Goal: Contribute content: Add original content to the website for others to see

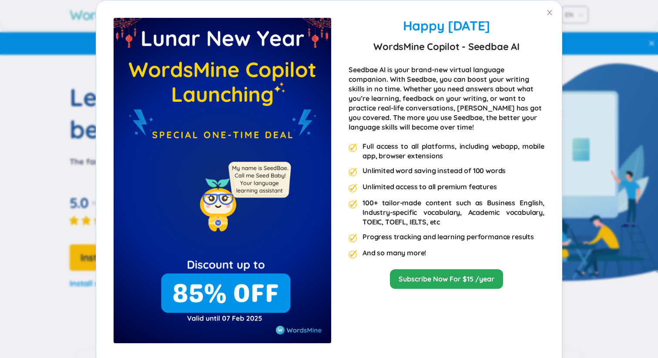
click at [503, 19] on div "Happy Lunar New Year 2025 WordsMine Copilot - Seedbae AI Seedbae AI is your bra…" at bounding box center [329, 179] width 658 height 358
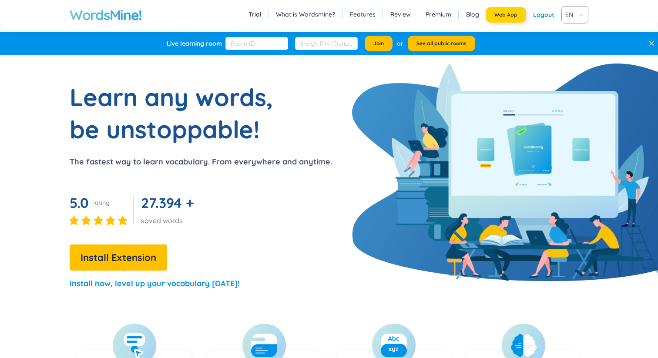
click at [506, 17] on span "Web App" at bounding box center [505, 14] width 23 height 7
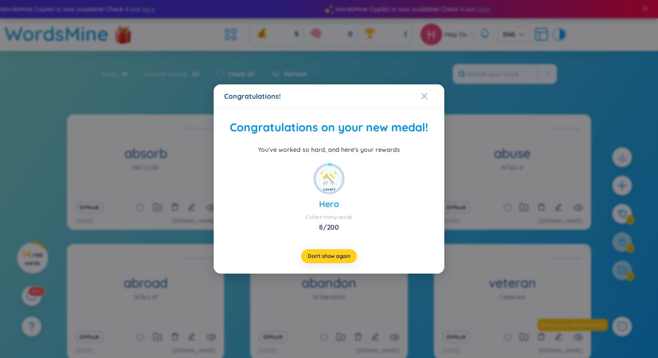
click at [330, 257] on span "Don't show again" at bounding box center [329, 256] width 43 height 7
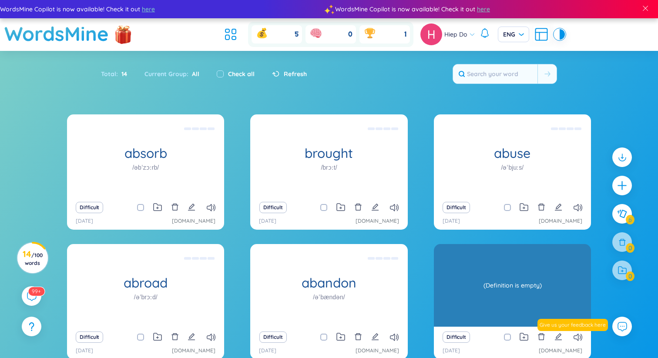
scroll to position [74, 0]
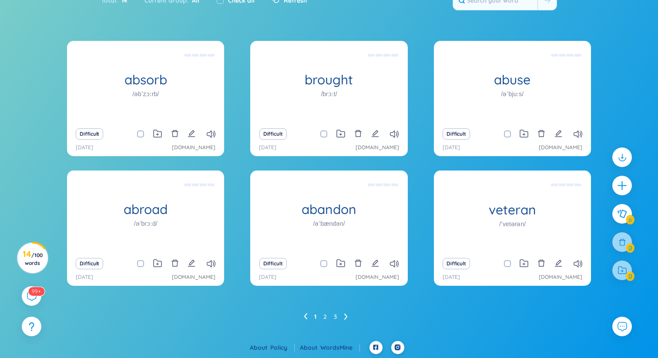
click at [216, 138] on div "Difficult" at bounding box center [145, 134] width 148 height 12
click at [210, 131] on icon at bounding box center [211, 134] width 9 height 7
click at [346, 315] on icon at bounding box center [345, 316] width 3 height 7
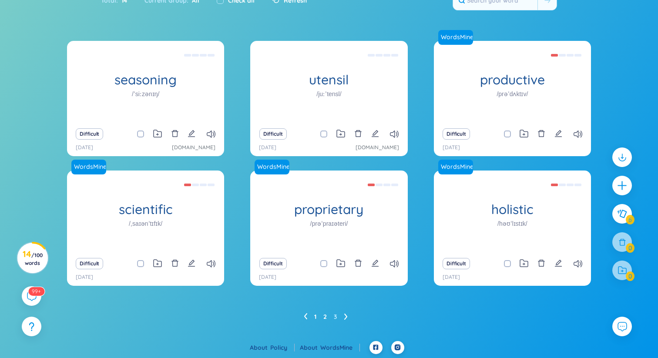
click at [314, 318] on link "1" at bounding box center [315, 316] width 2 height 13
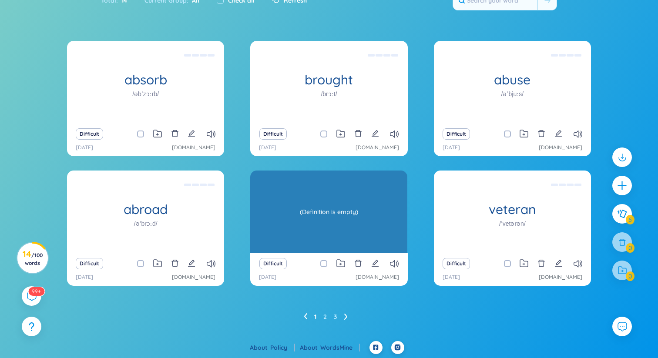
click at [328, 216] on div "(Definition is empty)" at bounding box center [329, 212] width 148 height 78
click at [326, 210] on div "(Definition is empty)" at bounding box center [329, 212] width 148 height 78
click at [344, 210] on div "(Definition is empty)" at bounding box center [329, 212] width 148 height 78
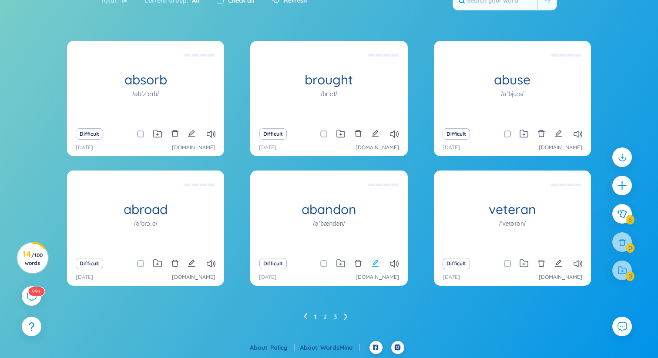
click at [377, 264] on icon "edit" at bounding box center [375, 263] width 8 height 8
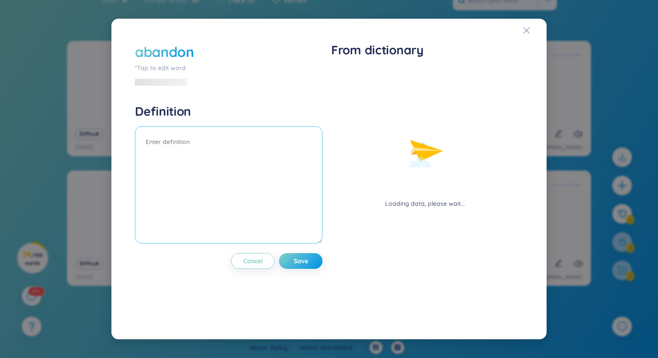
click at [239, 144] on textarea at bounding box center [229, 184] width 188 height 117
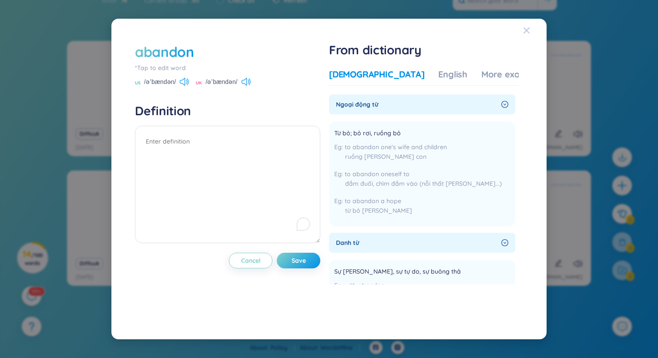
click at [526, 30] on icon "Close" at bounding box center [527, 30] width 6 height 6
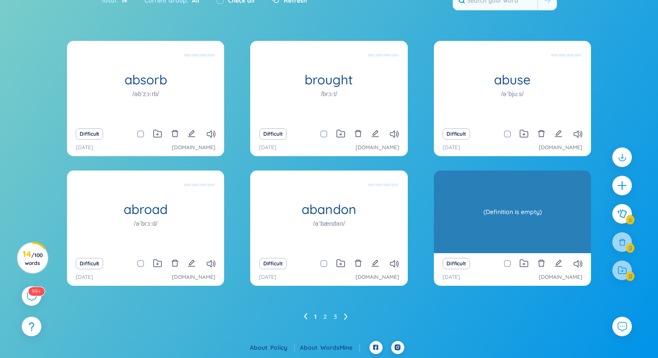
click at [507, 211] on div "veteran /ˈvetərən/ (Definition is empty)" at bounding box center [512, 212] width 157 height 83
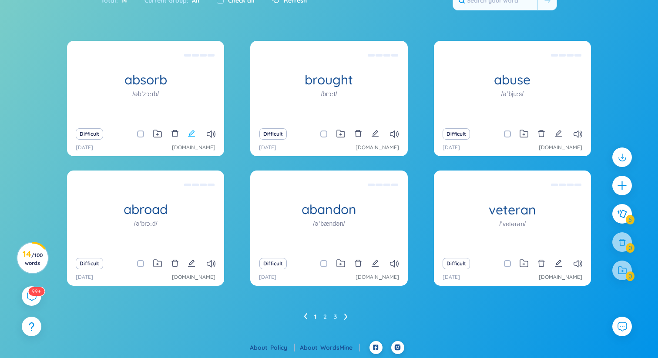
click at [191, 135] on icon "edit" at bounding box center [192, 134] width 8 height 8
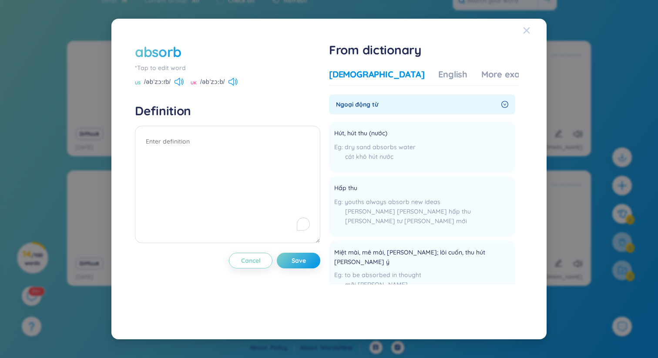
click at [524, 30] on icon "Close" at bounding box center [526, 30] width 7 height 7
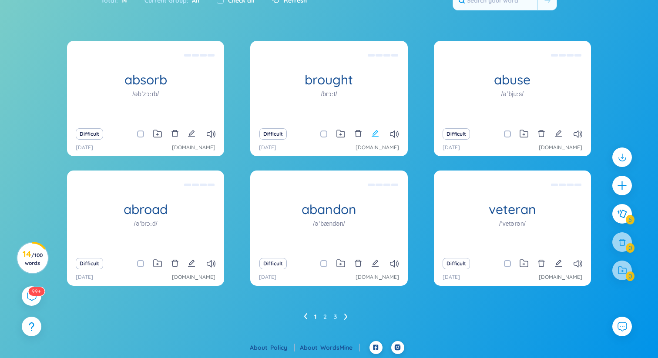
click at [376, 137] on icon "edit" at bounding box center [375, 134] width 8 height 8
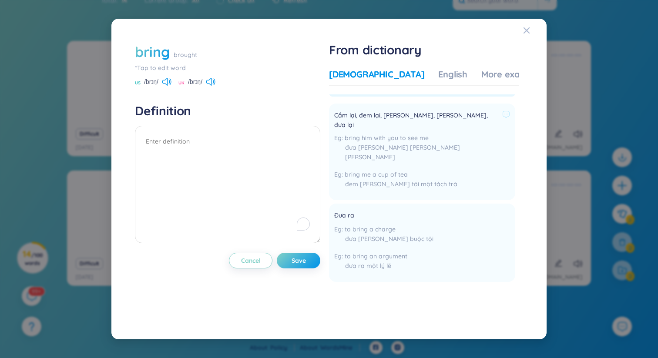
scroll to position [17, 0]
click at [531, 27] on span "Close" at bounding box center [534, 30] width 23 height 23
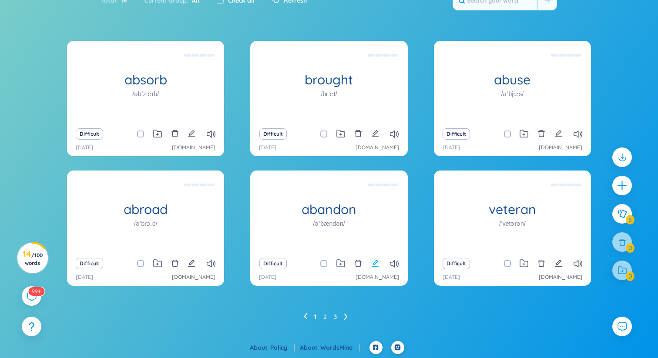
click at [376, 265] on icon "edit" at bounding box center [375, 263] width 8 height 8
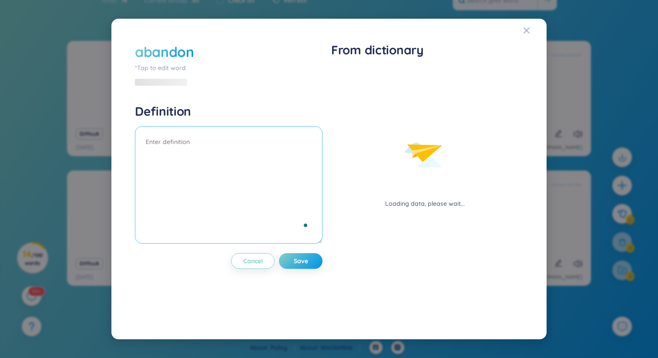
click at [207, 138] on textarea "To enrich screen reader interactions, please activate Accessibility in Grammarl…" at bounding box center [229, 184] width 188 height 117
type textarea "n"
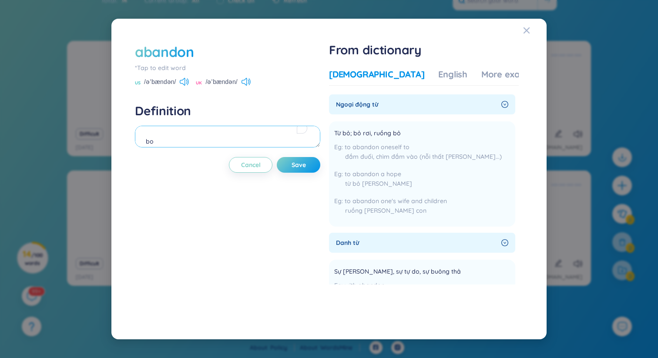
type textarea "b"
click at [177, 133] on textarea "bỏ rơi:" at bounding box center [227, 137] width 185 height 22
click at [481, 73] on div "More examples" at bounding box center [512, 74] width 63 height 12
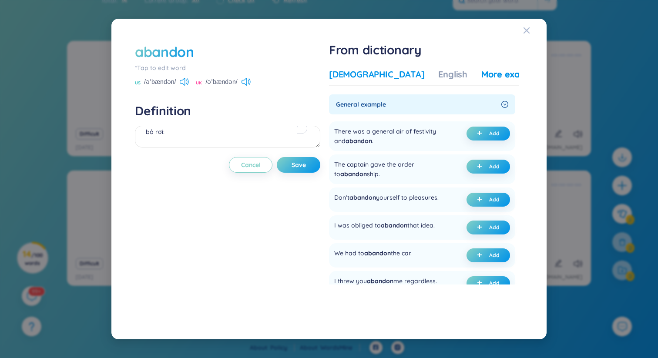
click at [379, 75] on div "[DEMOGRAPHIC_DATA]" at bounding box center [376, 74] width 95 height 12
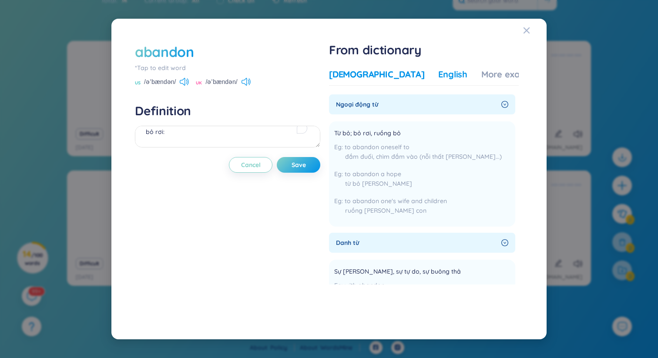
click at [438, 77] on div "English" at bounding box center [452, 74] width 29 height 12
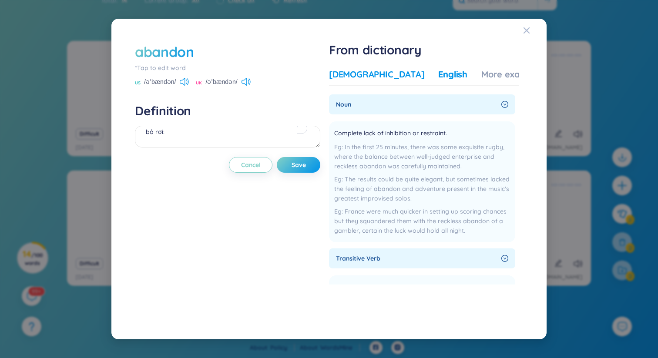
click at [361, 76] on div "[DEMOGRAPHIC_DATA]" at bounding box center [376, 74] width 95 height 12
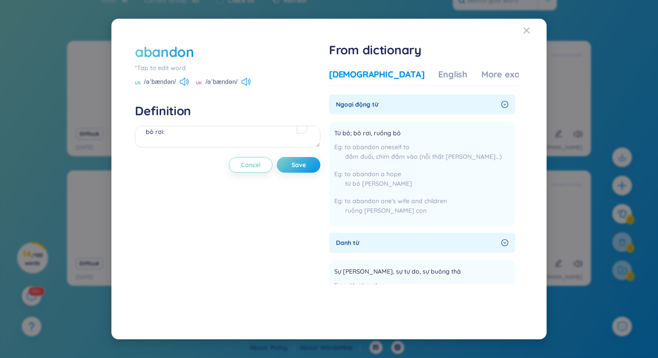
click at [407, 67] on div "Vietnamese English More examples Ngoại động từ Từ bỏ; bỏ rơi, ruồng bỏ to aband…" at bounding box center [424, 190] width 190 height 251
click at [416, 83] on div "Vietnamese English More examples" at bounding box center [436, 76] width 215 height 17
click at [438, 73] on div "English" at bounding box center [452, 74] width 29 height 12
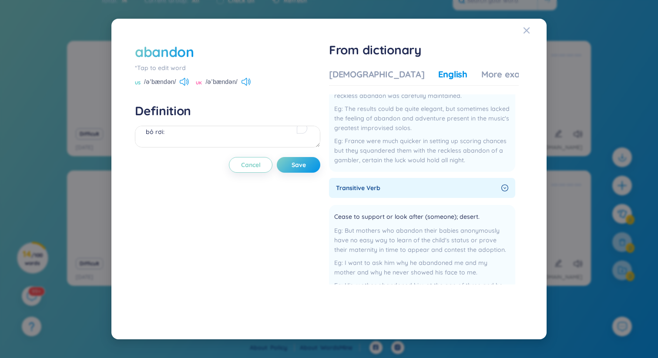
scroll to position [0, 0]
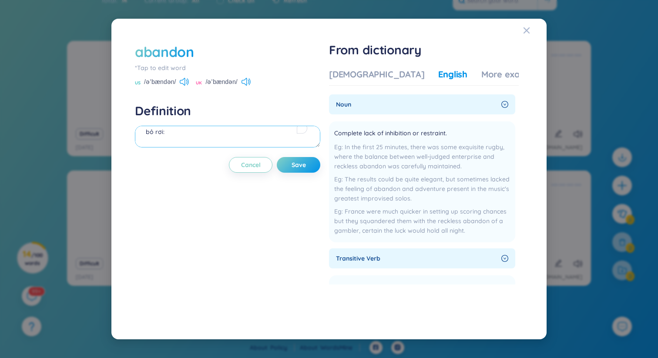
click at [222, 138] on textarea "bỏ rơi:" at bounding box center [227, 137] width 185 height 22
click at [193, 143] on textarea "bỏ rơi:" at bounding box center [227, 137] width 185 height 22
click at [184, 141] on textarea "bỏ rơi:" at bounding box center [227, 137] width 185 height 22
click at [195, 126] on textarea "bỏ rơi ex: we should not abandon veterans(cựu chiến binh)" at bounding box center [227, 137] width 185 height 22
click at [192, 133] on textarea "bỏ rơi ex: we should not abandon veterans(cựu chiến binh)" at bounding box center [227, 137] width 185 height 22
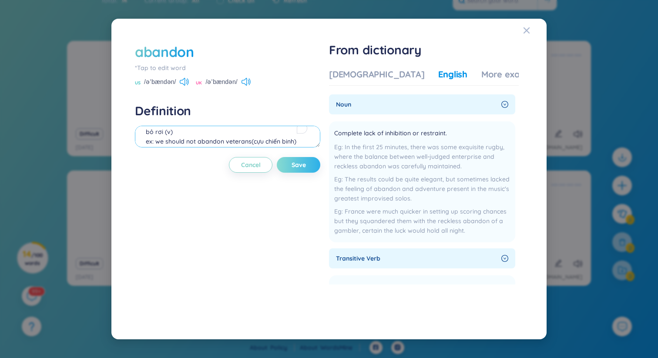
type textarea "bỏ rơi (v) ex: we should not abandon veterans(cựu chiến binh)"
click at [299, 161] on span "Save" at bounding box center [299, 165] width 14 height 9
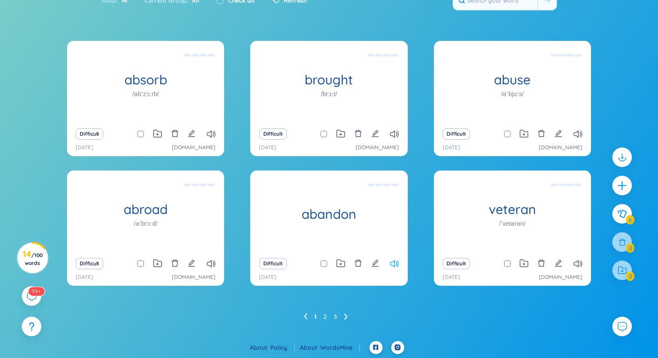
click at [394, 263] on icon at bounding box center [394, 263] width 9 height 7
click at [394, 262] on icon at bounding box center [394, 263] width 9 height 7
click at [578, 264] on icon at bounding box center [578, 263] width 9 height 7
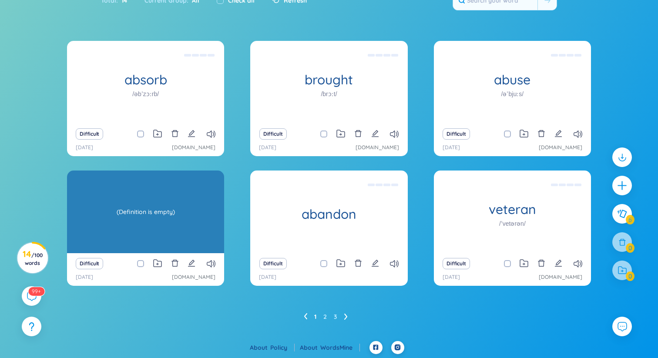
click at [133, 205] on div "abroad /əˈbrɔːd/ (Definition is empty)" at bounding box center [145, 212] width 157 height 83
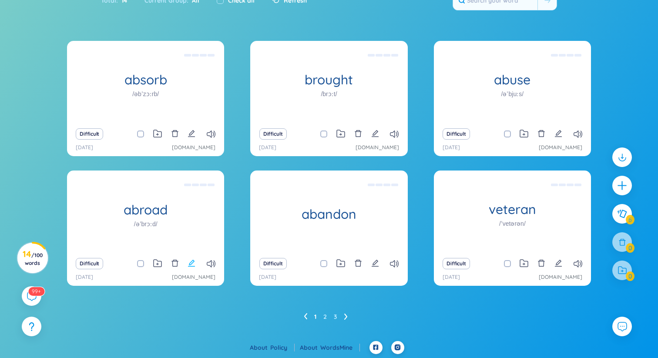
click at [191, 260] on icon "edit" at bounding box center [192, 263] width 8 height 8
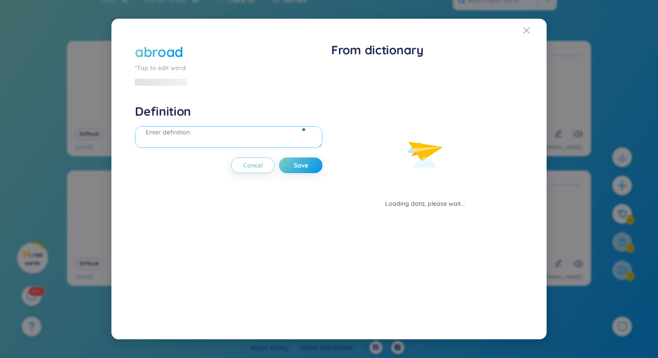
click at [208, 129] on textarea "To enrich screen reader interactions, please activate Accessibility in Grammarl…" at bounding box center [229, 137] width 188 height 22
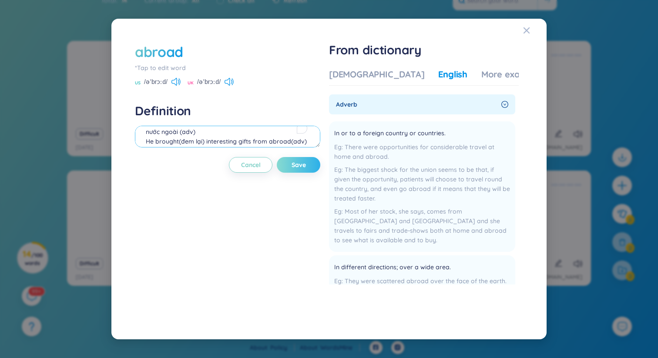
type textarea "nước ngoài (adv) He brought(đem lại) interesting gifts from abroad(adv)"
click at [306, 164] on span "Save" at bounding box center [299, 165] width 14 height 9
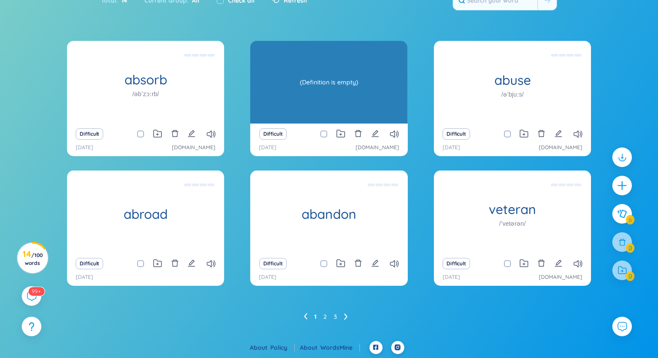
click at [329, 87] on div "(Definition is empty)" at bounding box center [329, 82] width 148 height 78
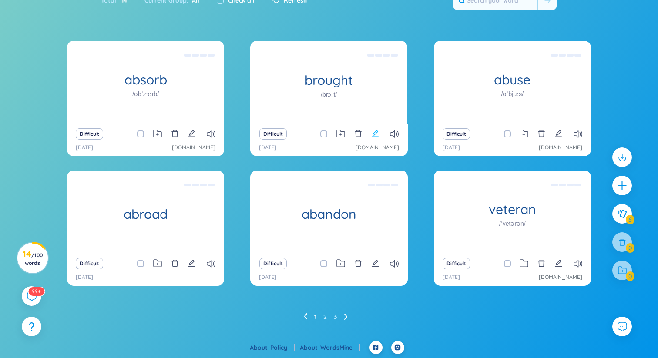
click at [375, 135] on icon "edit" at bounding box center [375, 134] width 8 height 8
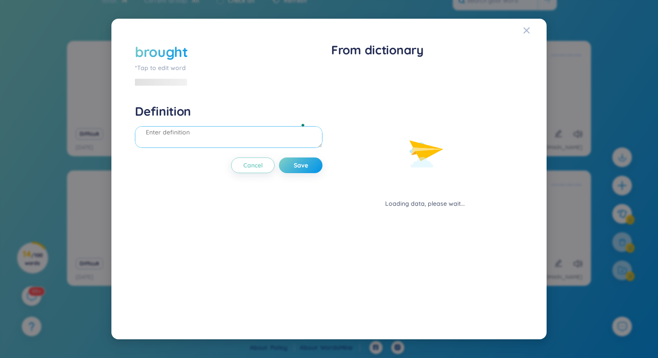
click at [245, 134] on textarea "To enrich screen reader interactions, please activate Accessibility in Grammarl…" at bounding box center [229, 137] width 188 height 22
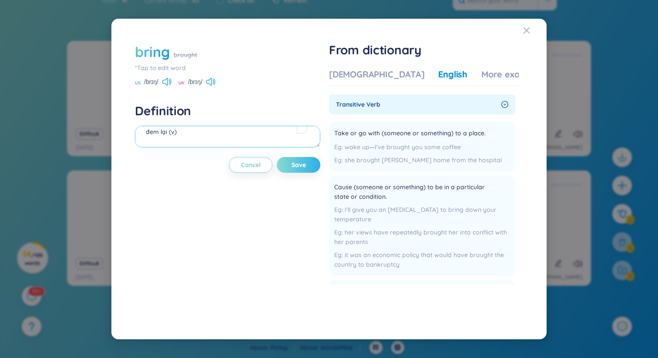
type textarea "đem lại (v)"
click at [287, 163] on button "Save" at bounding box center [299, 165] width 44 height 16
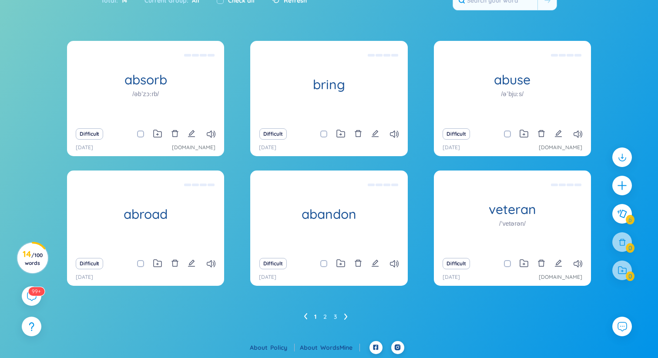
click at [583, 267] on div "Difficult" at bounding box center [512, 264] width 148 height 12
click at [577, 263] on icon at bounding box center [578, 263] width 9 height 7
click at [561, 265] on icon "edit" at bounding box center [558, 263] width 8 height 8
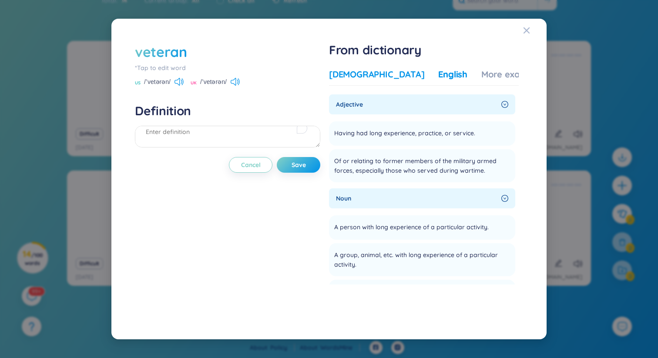
click at [359, 74] on div "[DEMOGRAPHIC_DATA]" at bounding box center [376, 74] width 95 height 12
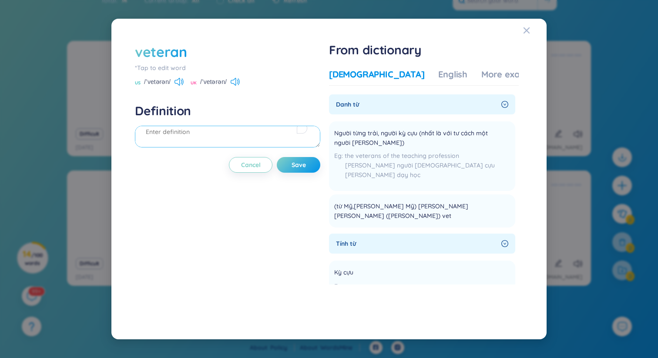
click at [272, 140] on textarea "To enrich screen reader interactions, please activate Accessibility in Grammarl…" at bounding box center [227, 137] width 185 height 22
type textarea "người từng trải (cựu chiến binh)"
click at [304, 172] on button "Save" at bounding box center [299, 165] width 44 height 16
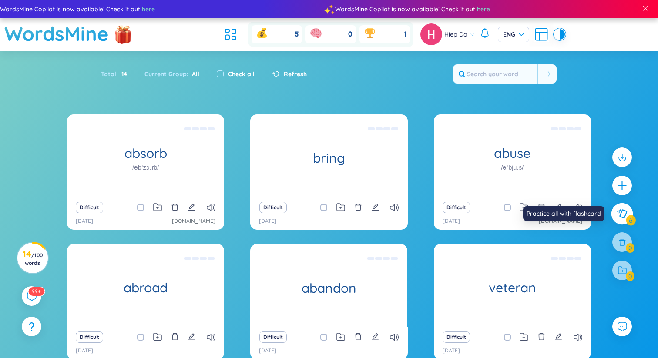
click at [625, 216] on icon at bounding box center [622, 214] width 10 height 10
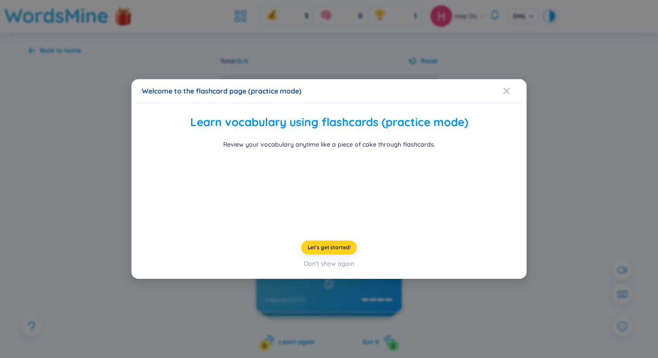
click at [316, 251] on span "Let's get started!" at bounding box center [329, 247] width 43 height 7
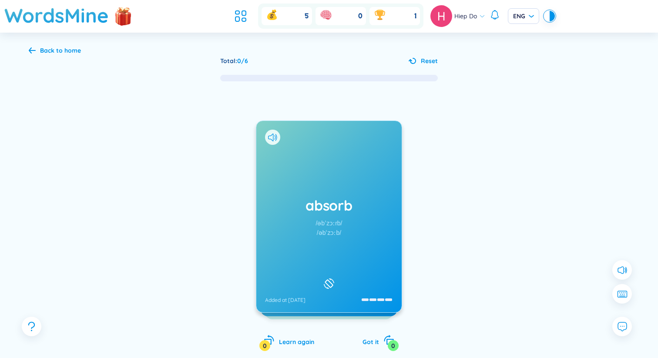
click at [316, 205] on h1 "absorb" at bounding box center [329, 205] width 128 height 19
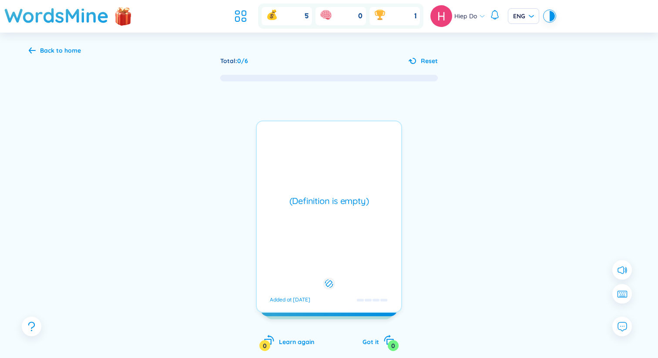
click at [316, 205] on div "(Definition is empty)" at bounding box center [329, 201] width 136 height 12
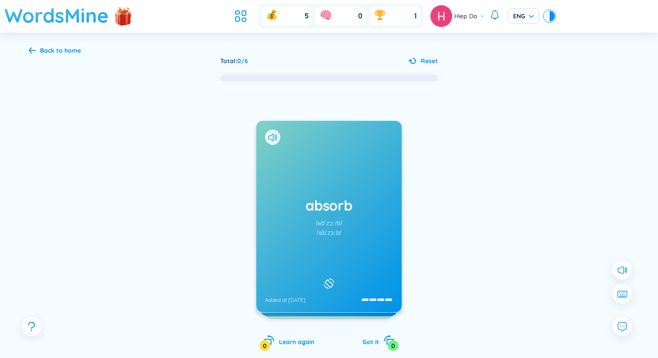
click at [55, 23] on h1 "WordsMine" at bounding box center [56, 15] width 104 height 31
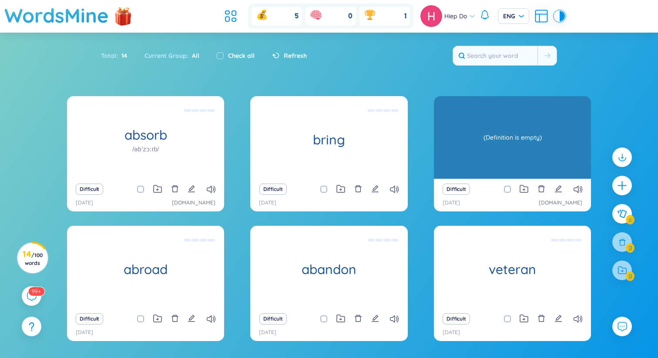
click at [506, 134] on div "(Definition is empty)" at bounding box center [512, 137] width 148 height 78
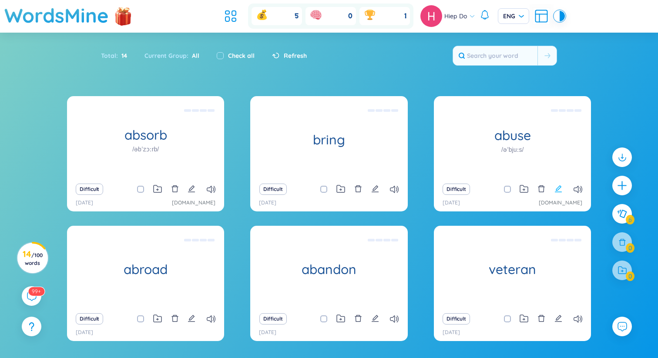
click at [557, 188] on icon "edit" at bounding box center [558, 188] width 7 height 7
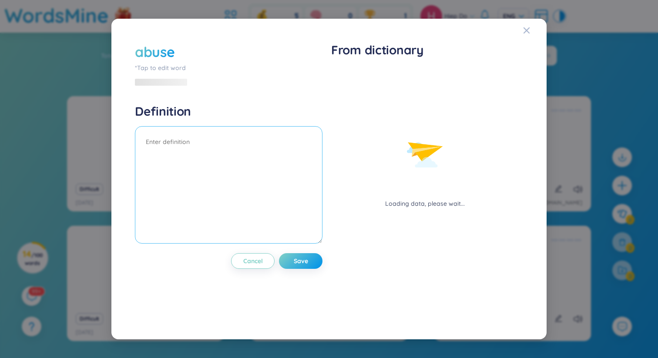
click at [192, 151] on textarea at bounding box center [229, 184] width 188 height 117
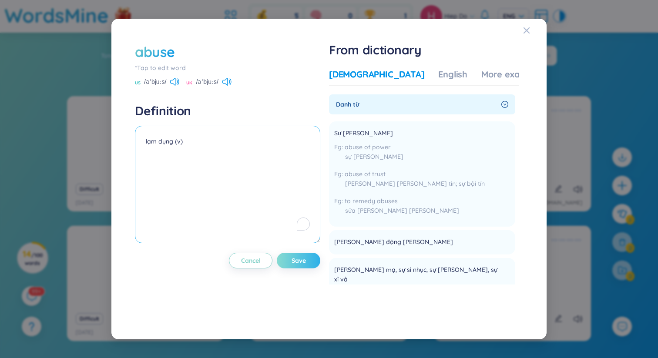
type textarea "lạm dụng (v)"
click at [299, 262] on span "Save" at bounding box center [299, 260] width 14 height 9
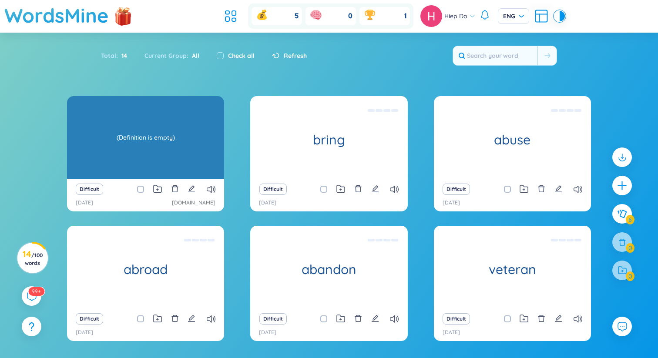
click at [156, 144] on div "(Definition is empty)" at bounding box center [145, 137] width 148 height 78
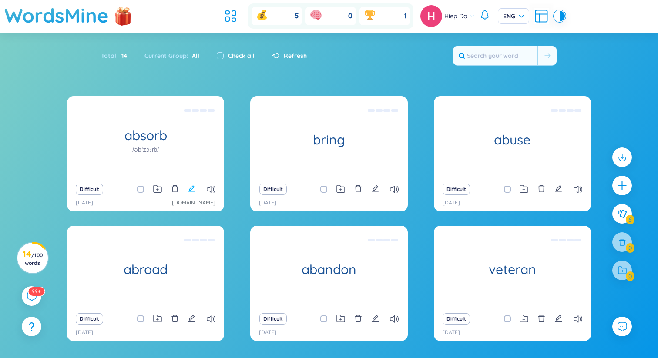
click at [195, 190] on icon "edit" at bounding box center [192, 189] width 8 height 8
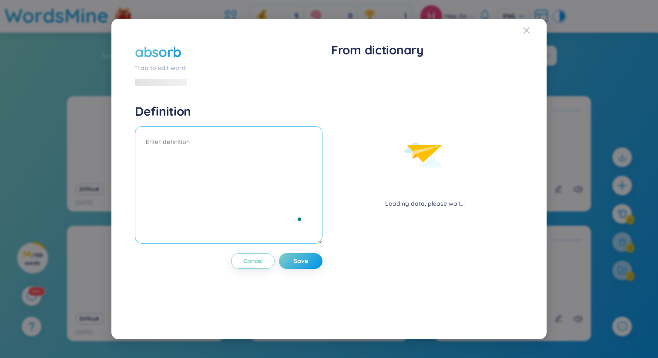
click at [154, 152] on textarea "To enrich screen reader interactions, please activate Accessibility in Grammarl…" at bounding box center [229, 184] width 188 height 117
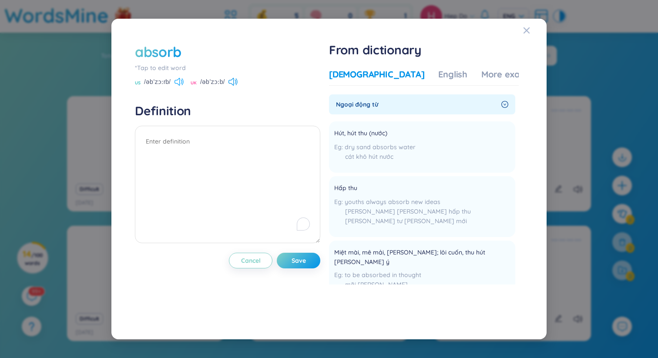
click at [177, 81] on icon at bounding box center [179, 82] width 9 height 8
click at [176, 81] on icon at bounding box center [179, 82] width 9 height 8
click at [229, 178] on textarea "To enrich screen reader interactions, please activate Accessibility in Grammarl…" at bounding box center [227, 184] width 185 height 117
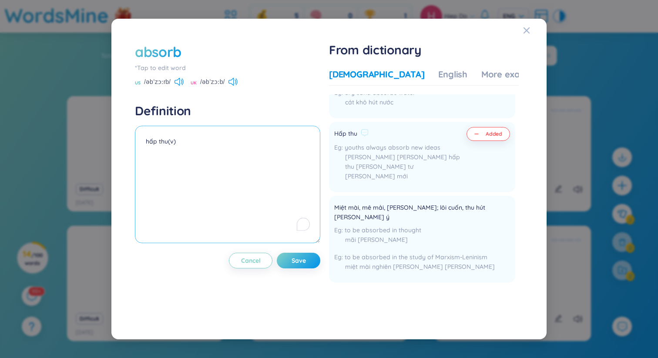
scroll to position [55, 0]
click at [492, 134] on span "Added" at bounding box center [494, 133] width 17 height 7
click at [486, 135] on span "Added" at bounding box center [494, 133] width 17 height 7
click at [277, 164] on textarea "hấp thu(v)" at bounding box center [227, 184] width 185 height 117
type textarea "hấp thu(v) by the end of cooking, all of water has been absorb(hấp htu) in to t…"
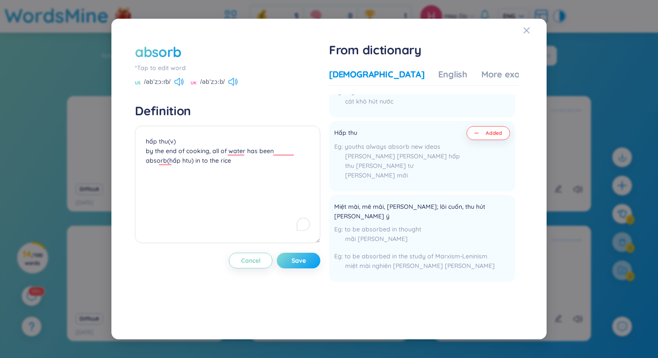
click at [287, 256] on button "Save" at bounding box center [299, 261] width 44 height 16
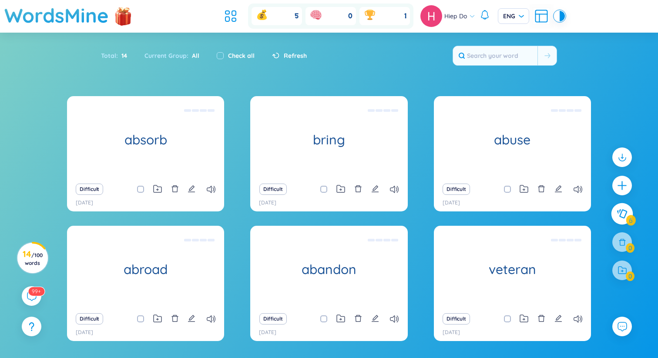
click at [617, 212] on icon at bounding box center [622, 213] width 10 height 9
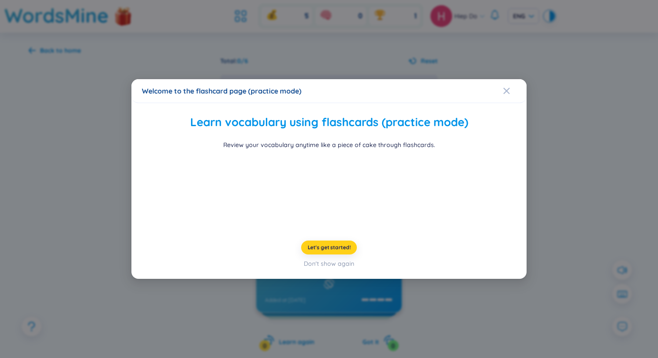
click at [333, 255] on button "Let's get started!" at bounding box center [329, 248] width 56 height 14
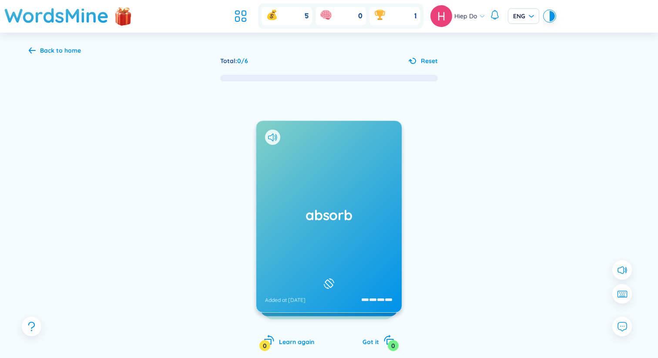
click at [330, 219] on h1 "absorb" at bounding box center [329, 214] width 128 height 19
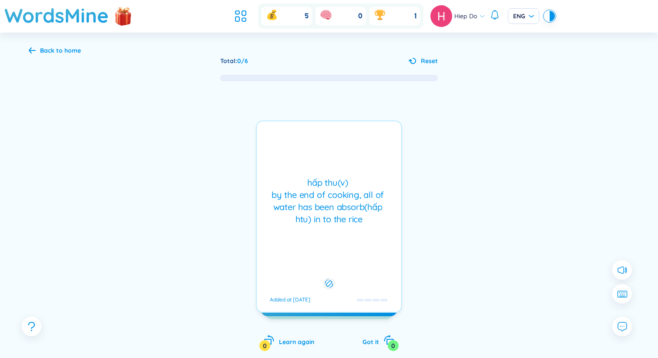
click at [339, 219] on div "hấp thu(v) by the end of cooking, all of water has been absorb(hấp htu) in to t…" at bounding box center [329, 201] width 136 height 49
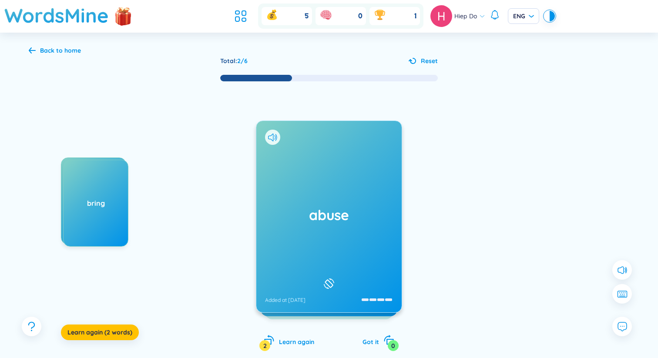
drag, startPoint x: 330, startPoint y: 215, endPoint x: 261, endPoint y: 3, distance: 222.8
drag, startPoint x: 357, startPoint y: 221, endPoint x: 308, endPoint y: 0, distance: 226.0
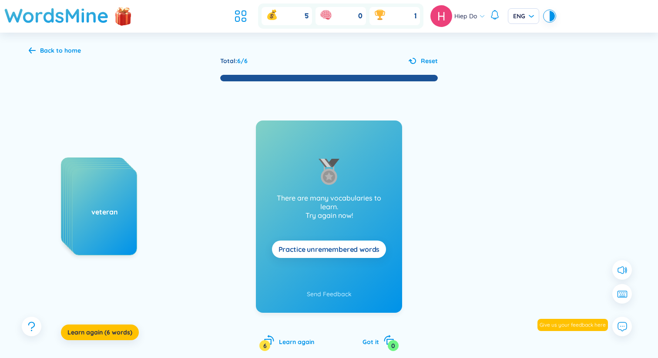
click at [355, 245] on span "Practice unremembered words" at bounding box center [329, 250] width 101 height 10
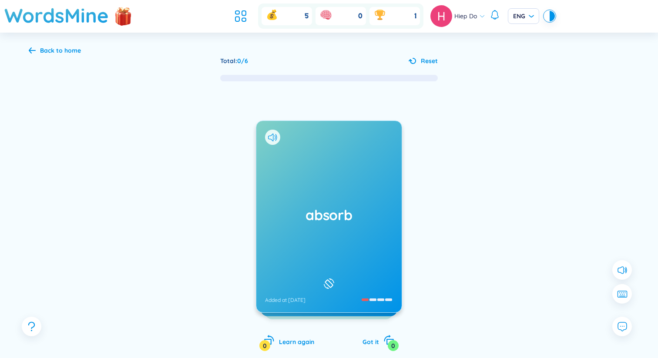
click at [345, 228] on div "absorb Added at 25/8/2025" at bounding box center [328, 216] width 145 height 191
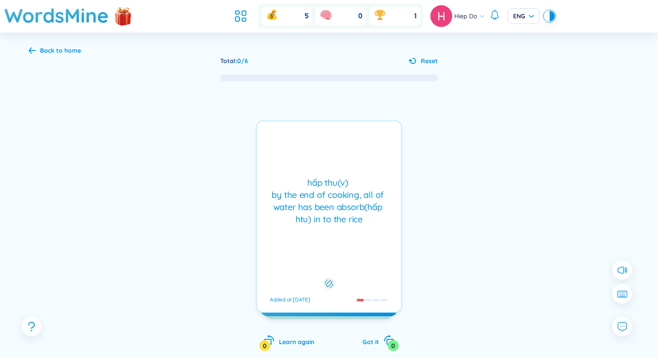
click at [345, 228] on div "hấp thu(v) by the end of cooking, all of water has been absorb(hấp htu) in to t…" at bounding box center [329, 217] width 146 height 192
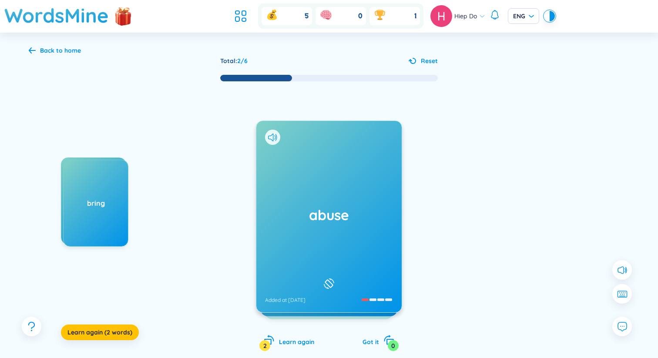
drag, startPoint x: 346, startPoint y: 227, endPoint x: 396, endPoint y: 1, distance: 231.3
click at [299, 227] on div "abuse Added at 25/8/2025" at bounding box center [328, 216] width 145 height 191
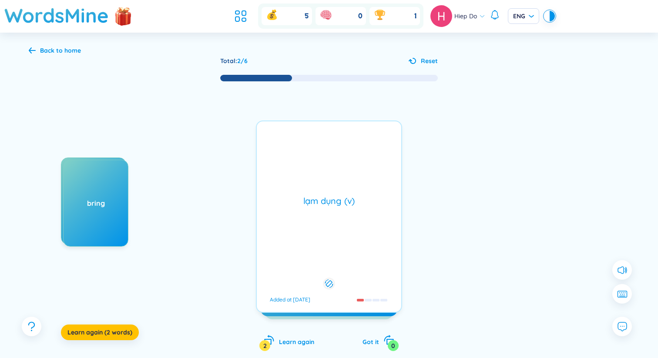
click at [300, 227] on div "lạm dụng (v) Added at 25/8/2025" at bounding box center [329, 217] width 146 height 192
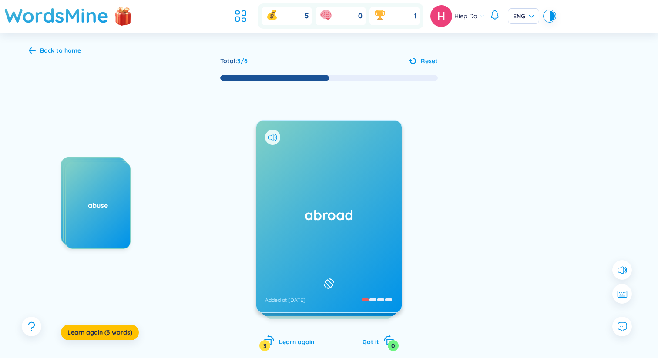
drag, startPoint x: 353, startPoint y: 225, endPoint x: 284, endPoint y: 1, distance: 235.0
click at [328, 217] on h1 "abroad" at bounding box center [329, 214] width 128 height 19
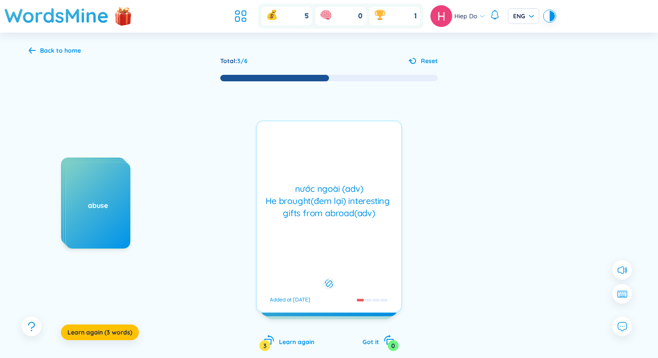
click at [333, 243] on div "nước ngoài (adv) He brought(đem lại) interesting gifts from abroad(adv) Added a…" at bounding box center [329, 217] width 146 height 192
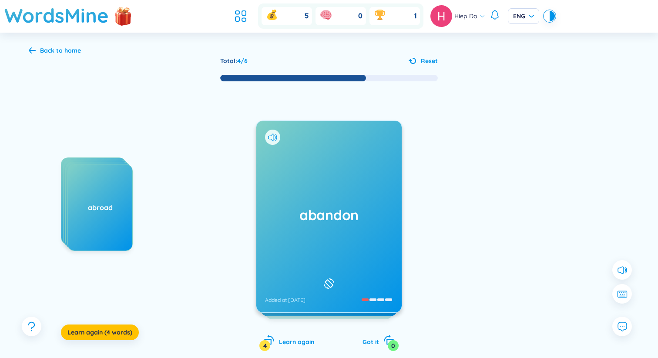
click at [333, 213] on h1 "abandon" at bounding box center [329, 214] width 128 height 19
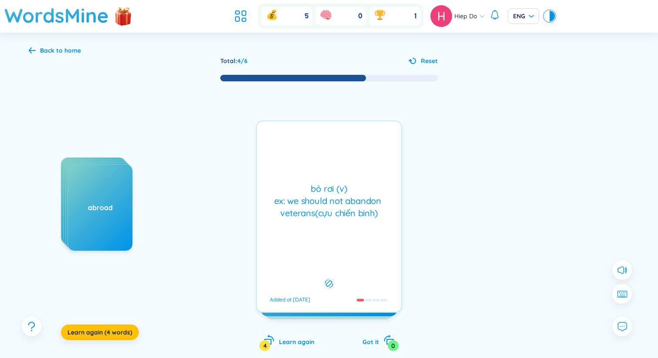
click at [333, 213] on div "bỏ rơi (v) ex: we should not abandon veterans(cựu chiến binh)" at bounding box center [329, 201] width 136 height 37
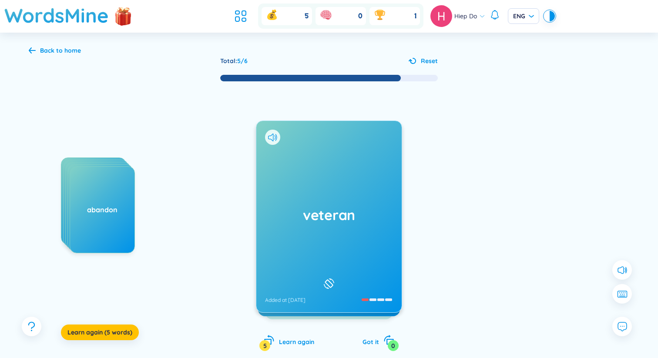
click at [315, 215] on h1 "veteran" at bounding box center [329, 214] width 128 height 19
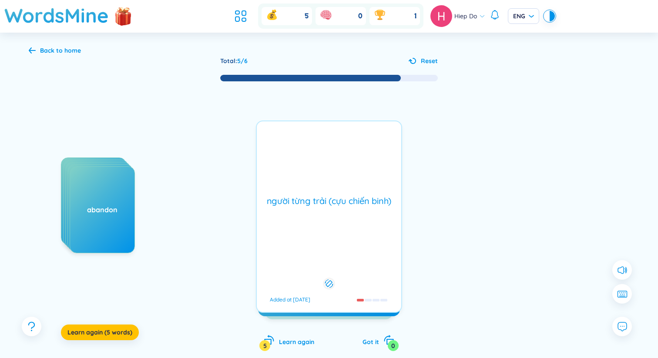
click at [322, 217] on div "người từng trải (cựu chiến binh) Added at 25/8/2025" at bounding box center [329, 217] width 146 height 192
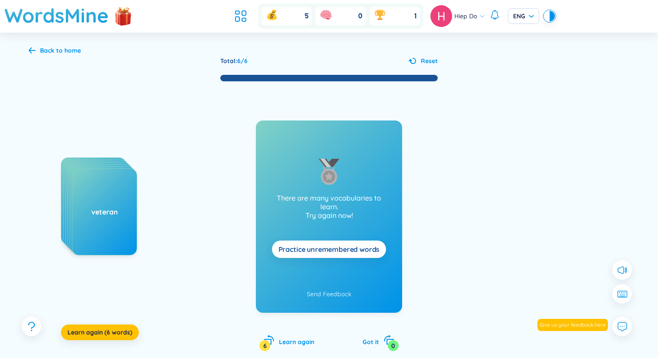
click at [341, 245] on span "Practice unremembered words" at bounding box center [329, 250] width 101 height 10
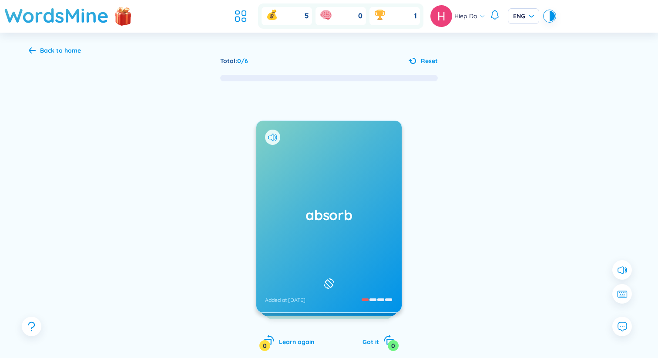
click at [350, 165] on div "absorb Added at 25/8/2025" at bounding box center [328, 216] width 145 height 191
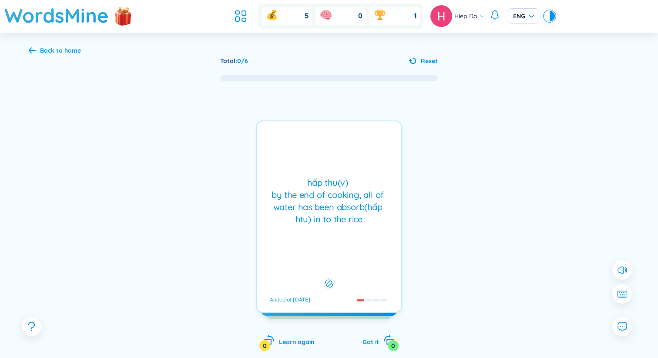
click at [349, 165] on div "hấp thu(v) by the end of cooking, all of water has been absorb(hấp htu) in to t…" at bounding box center [329, 217] width 146 height 192
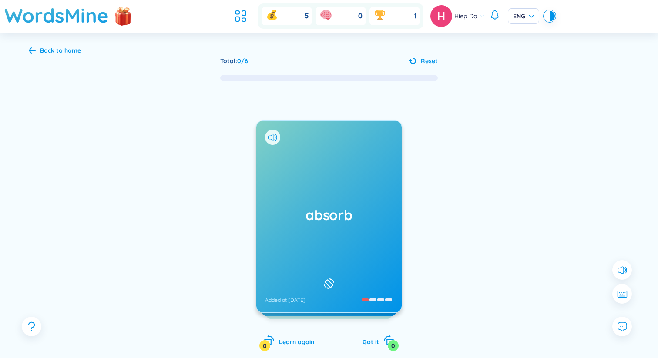
click at [368, 209] on h1 "absorb" at bounding box center [329, 214] width 128 height 19
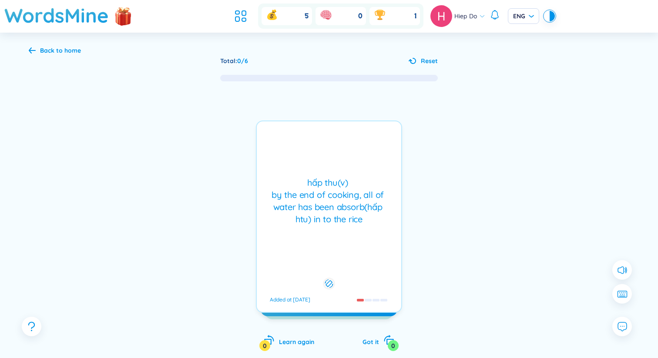
click at [368, 209] on div "hấp thu(v) by the end of cooking, all of water has been absorb(hấp htu) in to t…" at bounding box center [329, 201] width 136 height 49
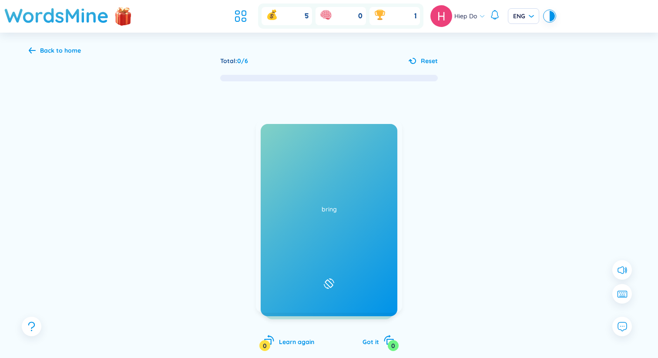
click at [276, 144] on div "absorb Added at 25/8/2025" at bounding box center [328, 216] width 145 height 191
click at [330, 164] on div "hấp thu(v) by the end of cooking, all of water has been absorb(hấp htu) in to t…" at bounding box center [329, 217] width 146 height 192
click at [272, 134] on icon at bounding box center [270, 138] width 5 height 8
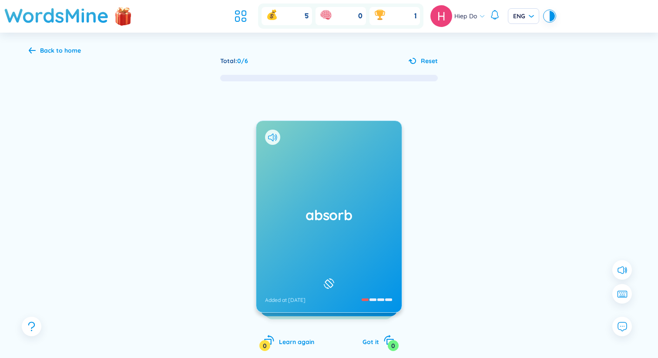
click at [351, 229] on div "absorb Added at 25/8/2025" at bounding box center [328, 216] width 145 height 191
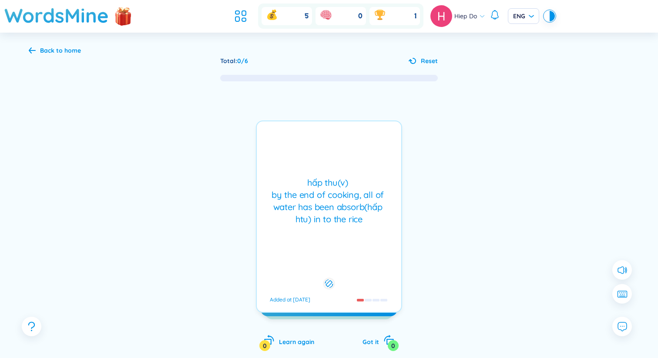
click at [350, 229] on div "hấp thu(v) by the end of cooking, all of water has been absorb(hấp htu) in to t…" at bounding box center [329, 217] width 146 height 192
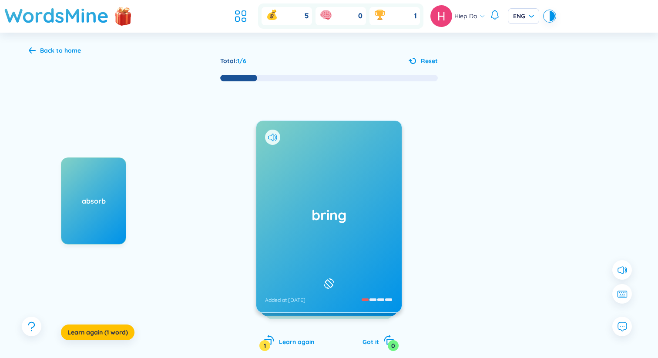
click at [336, 210] on h1 "bring" at bounding box center [329, 214] width 128 height 19
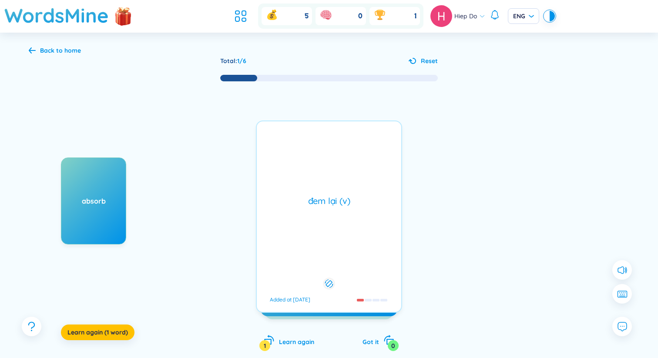
click at [357, 216] on div "đem lại (v) Added at 25/8/2025" at bounding box center [329, 217] width 146 height 192
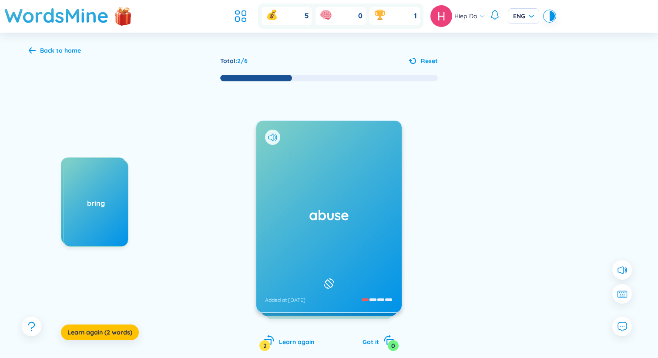
click at [325, 214] on h1 "abuse" at bounding box center [329, 214] width 128 height 19
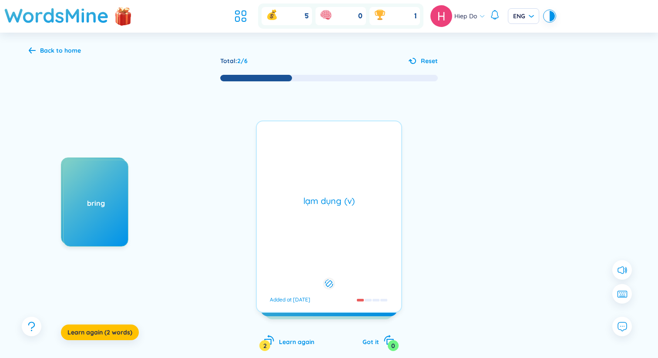
click at [325, 214] on div "lạm dụng (v) Added at 25/8/2025" at bounding box center [329, 217] width 146 height 192
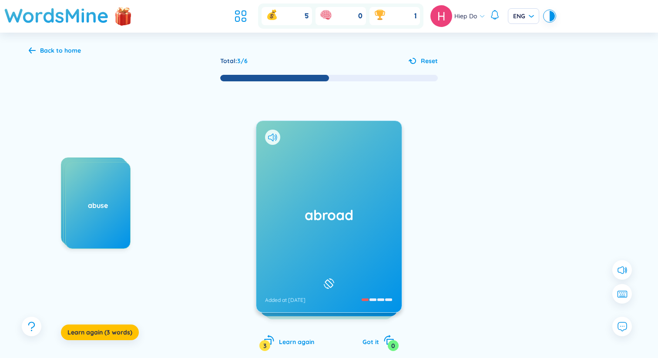
click at [328, 182] on div "abroad Added at 25/8/2025" at bounding box center [328, 216] width 145 height 191
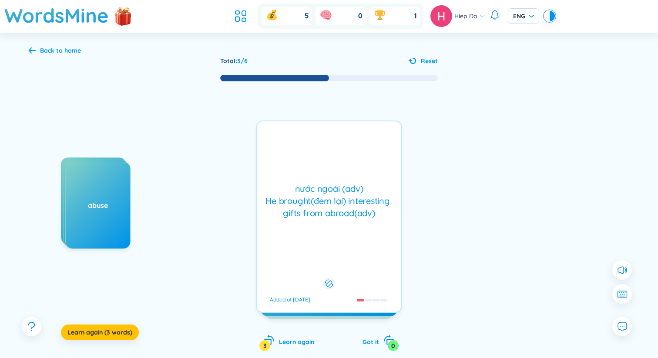
click at [327, 183] on div "nước ngoài (adv) He brought(đem lại) interesting gifts from abroad(adv)" at bounding box center [329, 201] width 136 height 37
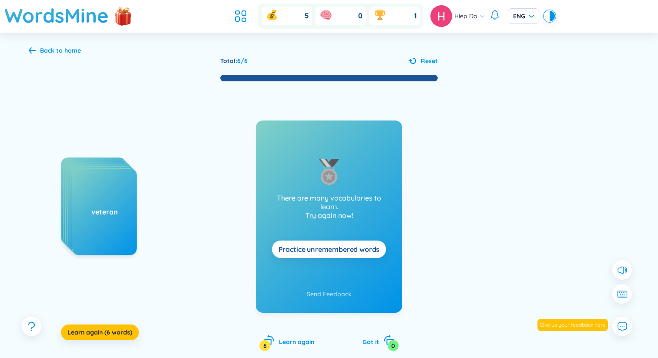
click at [292, 246] on span "Practice unremembered words" at bounding box center [329, 250] width 101 height 10
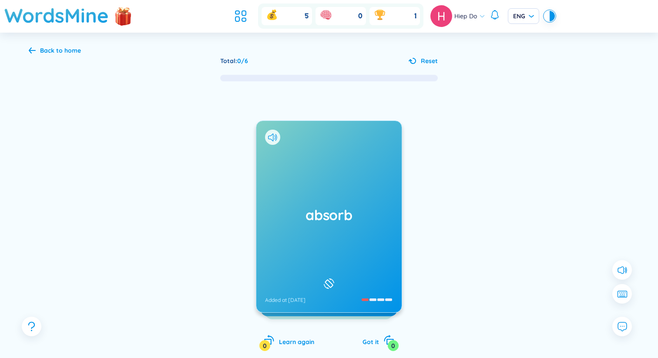
click at [320, 255] on div "absorb Added at 25/8/2025" at bounding box center [328, 216] width 145 height 191
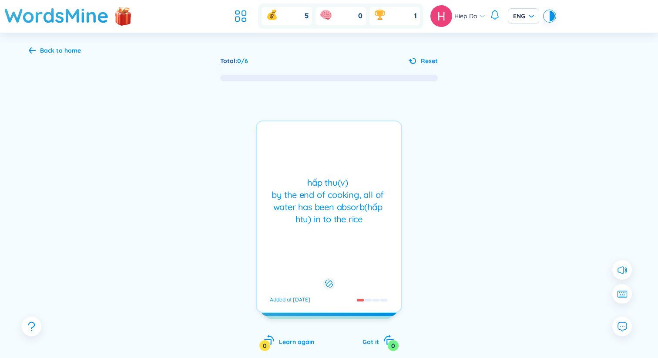
click at [320, 255] on div "hấp thu(v) by the end of cooking, all of water has been absorb(hấp htu) in to t…" at bounding box center [329, 217] width 146 height 192
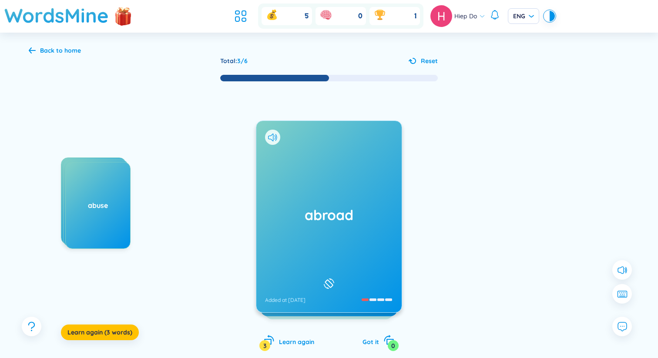
click at [316, 228] on div "abroad Added at 25/8/2025" at bounding box center [328, 216] width 145 height 191
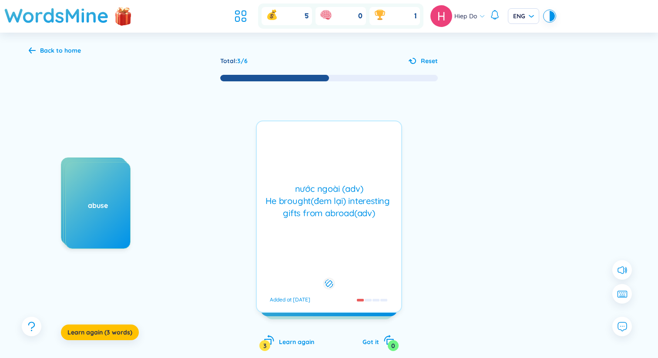
click at [314, 228] on div "nước ngoài (adv) He brought(đem lại) interesting gifts from abroad(adv) Added a…" at bounding box center [329, 217] width 146 height 192
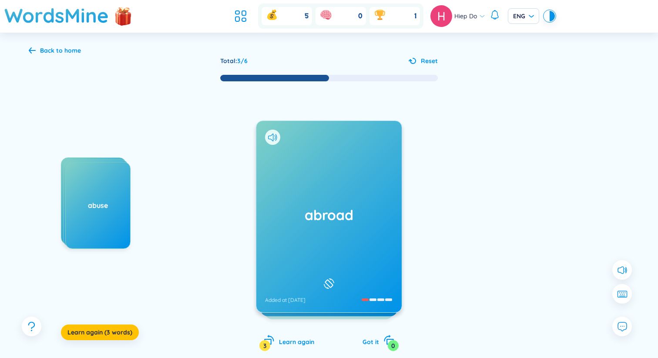
click at [313, 228] on div "abroad Added at 25/8/2025" at bounding box center [328, 216] width 145 height 191
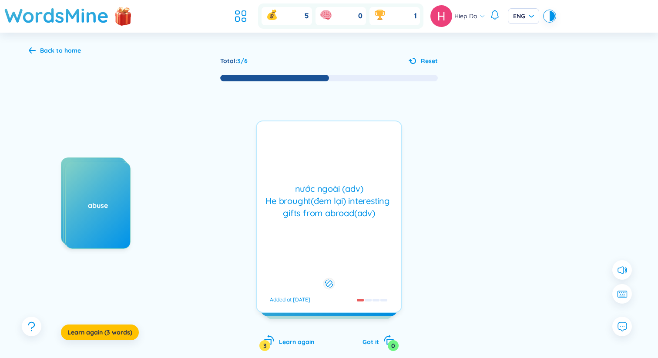
click at [48, 54] on div "Back to home" at bounding box center [60, 51] width 41 height 10
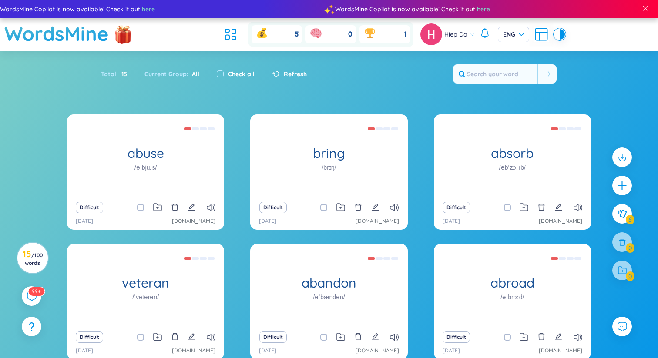
scroll to position [74, 0]
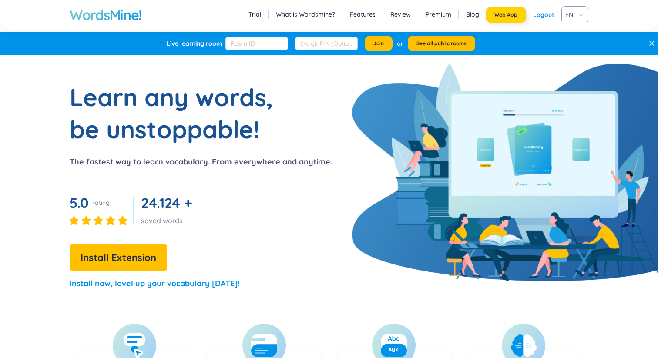
click at [515, 9] on button "Web App" at bounding box center [506, 15] width 40 height 16
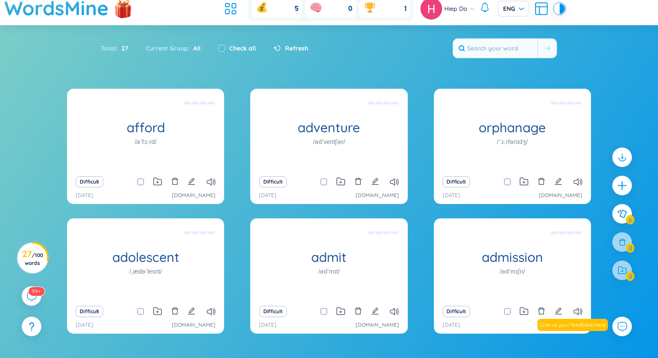
scroll to position [27, 0]
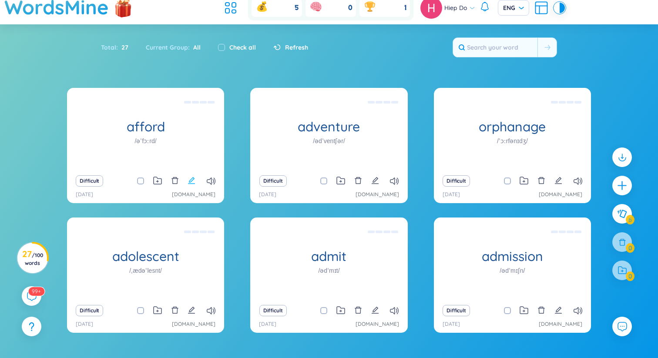
click at [194, 176] on button at bounding box center [192, 181] width 8 height 12
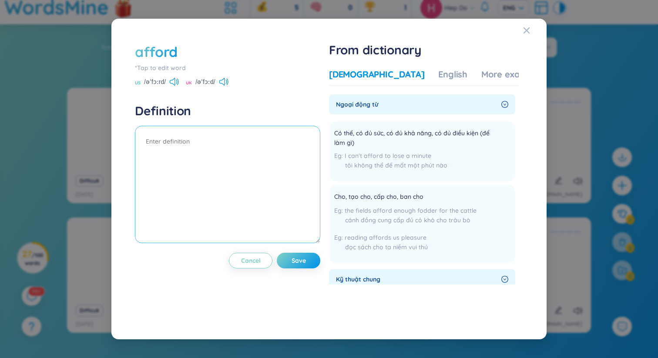
click at [232, 152] on textarea at bounding box center [227, 184] width 185 height 117
type textarea "có đủ khả năng, điều kiện"
click at [295, 258] on span "Save" at bounding box center [299, 260] width 14 height 9
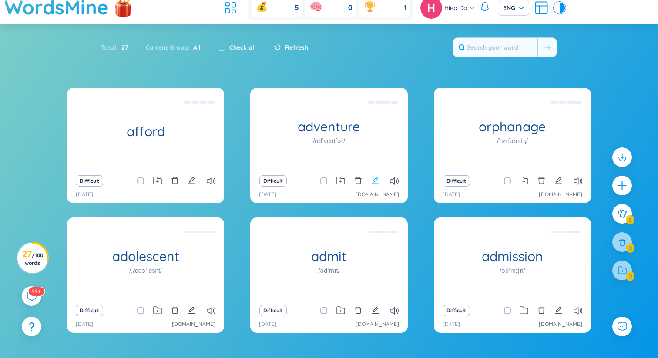
click at [374, 184] on icon "edit" at bounding box center [375, 180] width 7 height 7
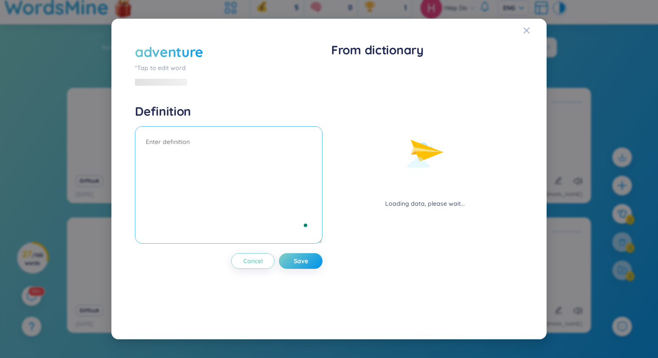
click at [230, 161] on textarea "To enrich screen reader interactions, please activate Accessibility in Grammarl…" at bounding box center [229, 184] width 188 height 117
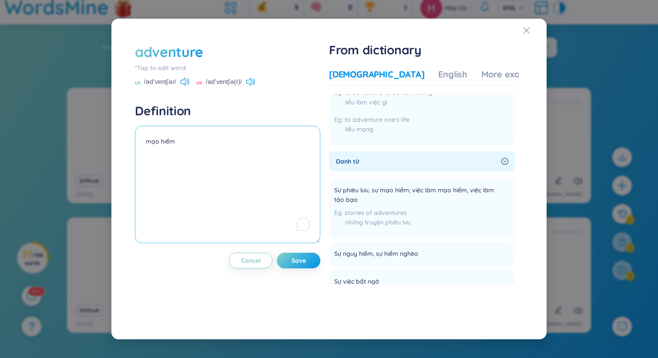
scroll to position [54, 0]
type textarea "mạo hiểm"
click at [296, 264] on span "Save" at bounding box center [299, 260] width 14 height 9
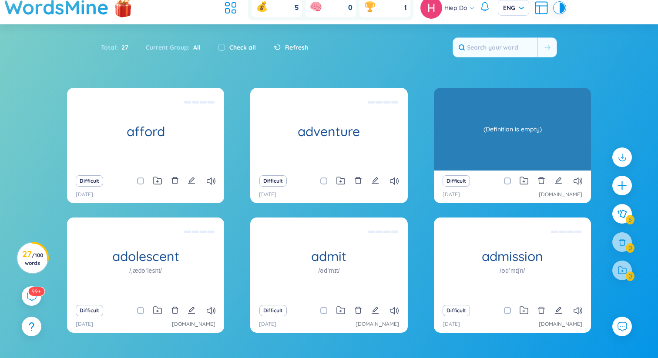
click at [492, 132] on div "(Definition is empty)" at bounding box center [512, 129] width 148 height 78
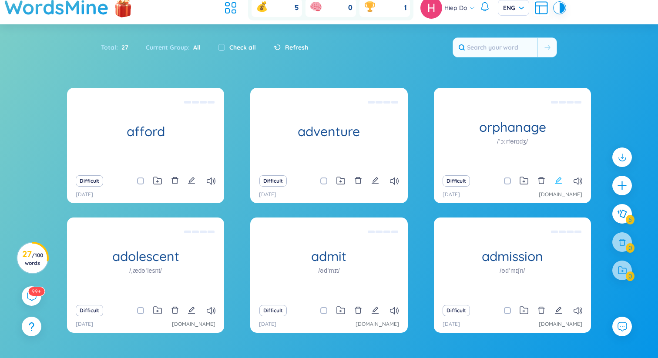
click at [555, 180] on icon "edit" at bounding box center [558, 181] width 8 height 8
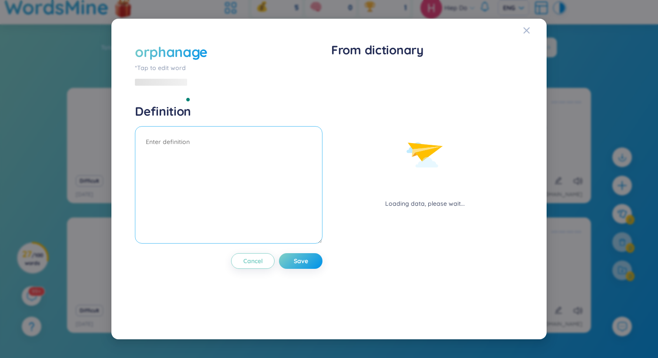
click at [243, 150] on textarea "To enrich screen reader interactions, please activate Accessibility in Grammarl…" at bounding box center [229, 184] width 188 height 117
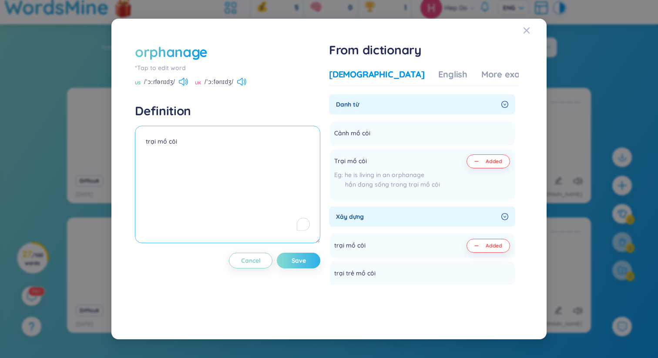
type textarea "trại mồ côi"
click at [299, 265] on span "Save" at bounding box center [299, 260] width 14 height 9
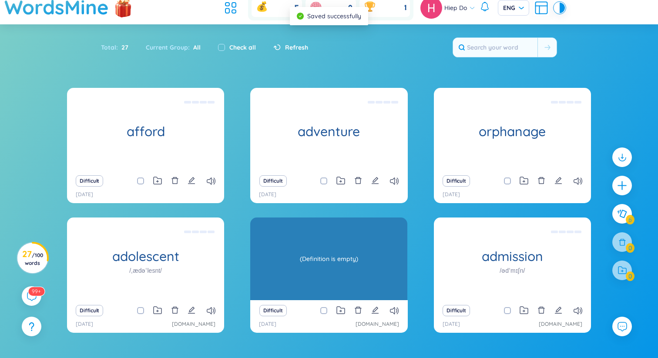
scroll to position [59, 0]
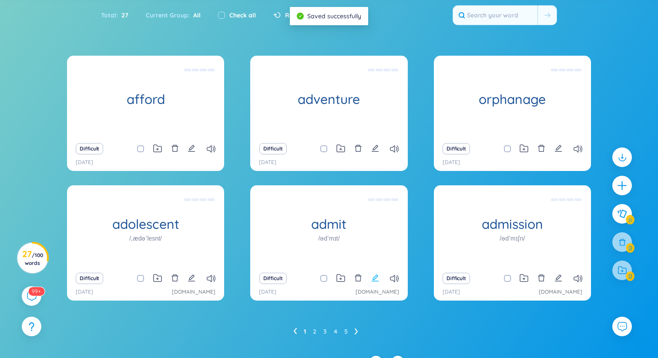
click at [373, 279] on icon "edit" at bounding box center [375, 278] width 8 height 8
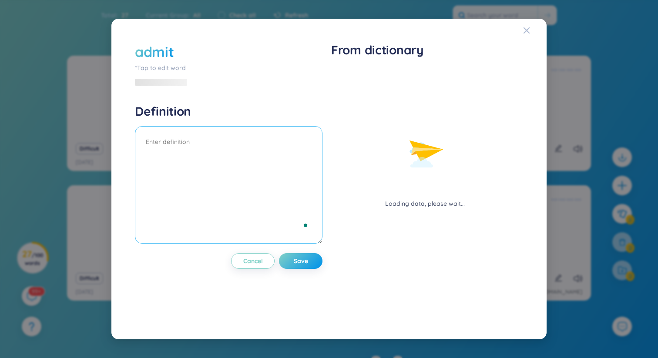
click at [222, 149] on textarea "To enrich screen reader interactions, please activate Accessibility in Grammarl…" at bounding box center [229, 184] width 188 height 117
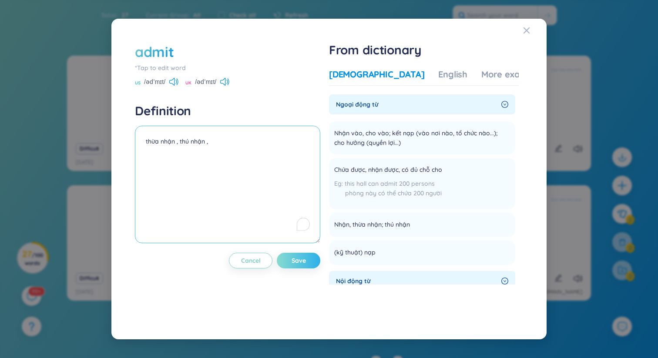
type textarea "thừa nhận , thú nhận ,"
click at [304, 255] on button "Save" at bounding box center [299, 261] width 44 height 16
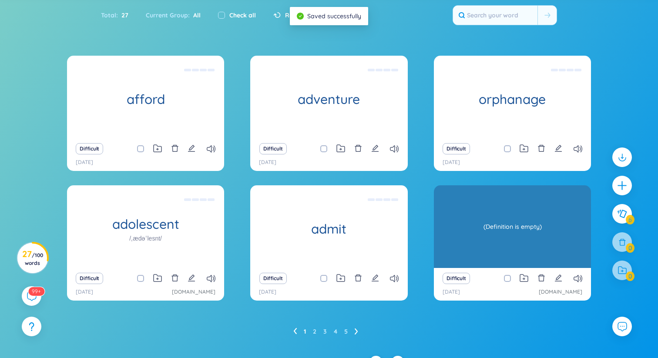
click at [493, 225] on div "(Definition is empty)" at bounding box center [512, 227] width 148 height 78
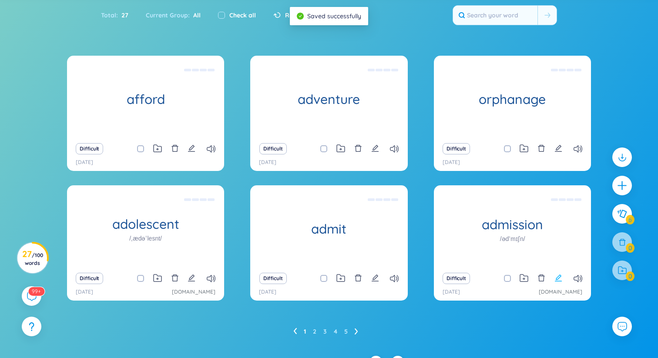
click at [555, 281] on icon "edit" at bounding box center [558, 278] width 7 height 7
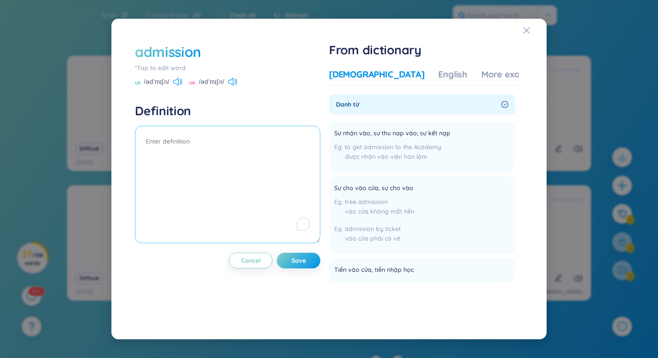
click at [242, 199] on textarea "To enrich screen reader interactions, please activate Accessibility in Grammarl…" at bounding box center [227, 184] width 185 height 117
type textarea "sự tiếp nhận , sự thu nạp"
click at [306, 256] on span "Save" at bounding box center [299, 260] width 14 height 9
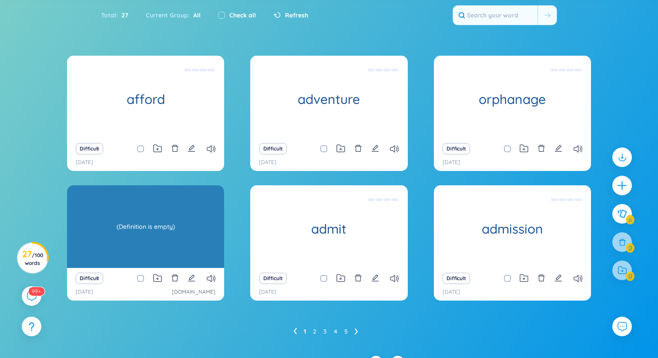
click at [142, 222] on div "adolescent /ˌædəˈlesnt/ (Definition is empty)" at bounding box center [145, 226] width 157 height 83
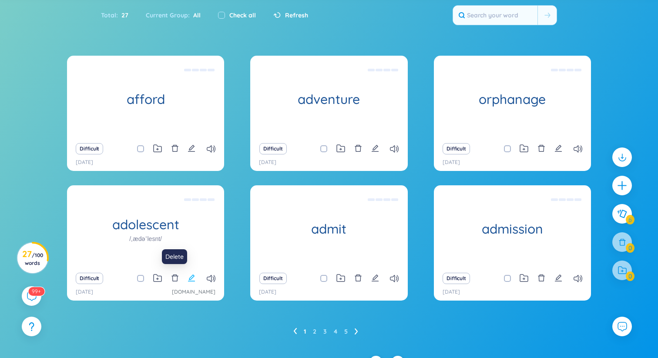
click at [190, 277] on icon "edit" at bounding box center [192, 278] width 8 height 8
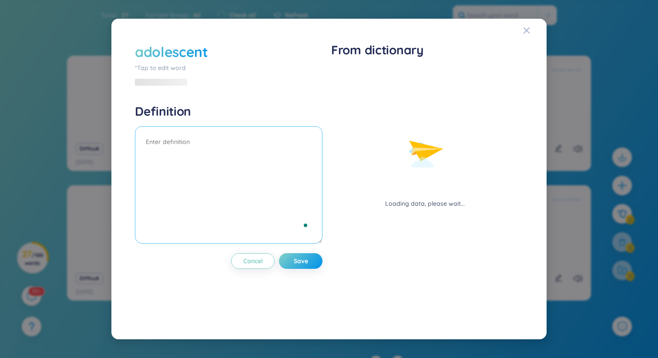
click at [197, 144] on textarea "To enrich screen reader interactions, please activate Accessibility in Grammarl…" at bounding box center [229, 184] width 188 height 117
type textarea "-"
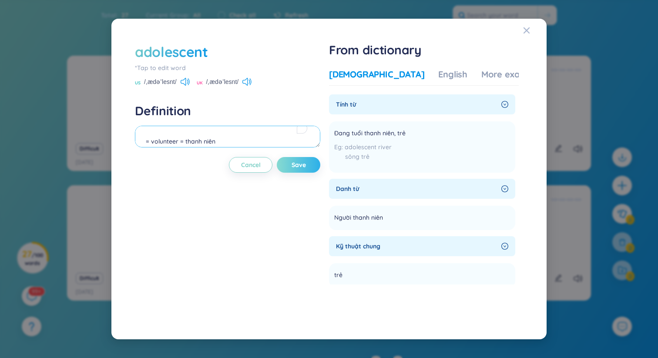
type textarea "= volunteer = thanh niên"
click at [312, 164] on button "Save" at bounding box center [299, 165] width 44 height 16
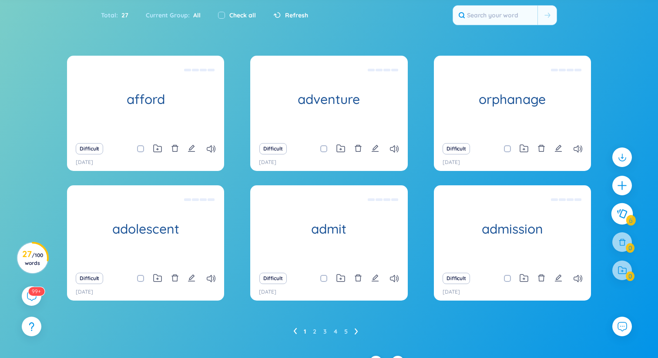
click at [623, 221] on button at bounding box center [622, 214] width 22 height 22
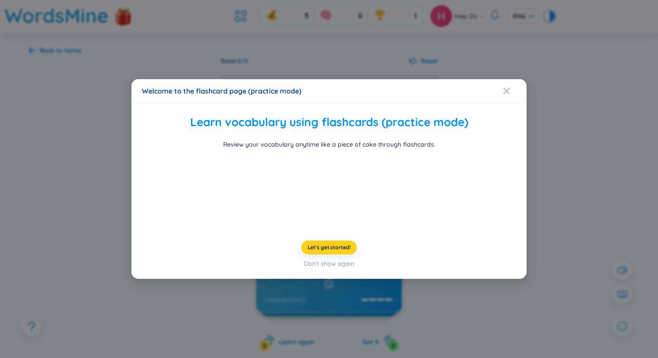
click at [346, 251] on span "Let's get started!" at bounding box center [329, 247] width 43 height 7
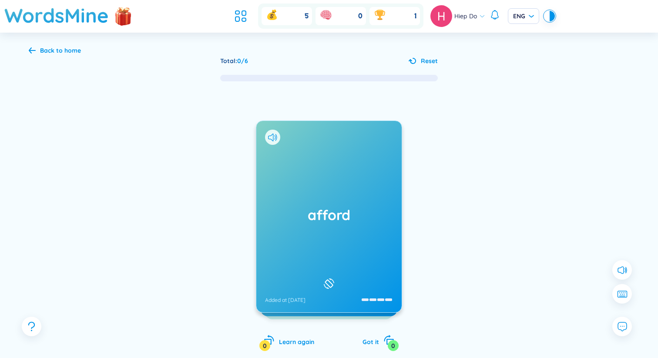
click at [334, 241] on div "afford Added at [DATE]" at bounding box center [328, 216] width 145 height 191
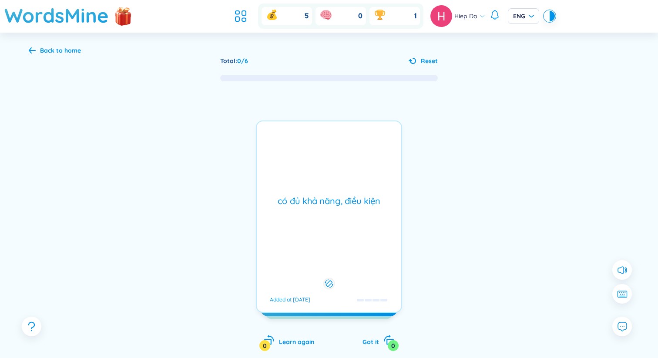
click at [333, 241] on div "có đủ khả năng, điều kiện Added at [DATE]" at bounding box center [329, 217] width 146 height 192
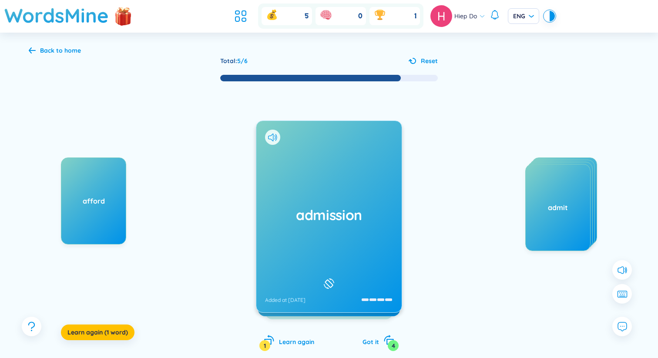
click at [349, 204] on div "admission Added at [DATE]" at bounding box center [328, 216] width 145 height 191
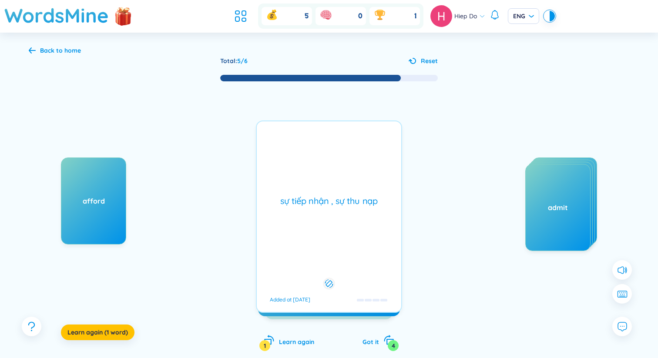
click at [349, 211] on div "sự tiếp nhận , sự thu nạp Added at [DATE]" at bounding box center [329, 217] width 146 height 192
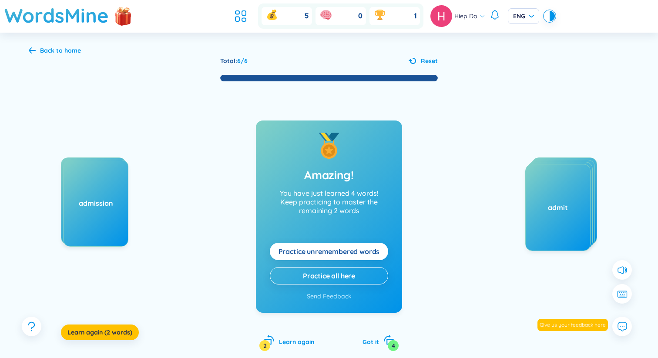
click at [304, 248] on span "Practice unremembered words" at bounding box center [329, 252] width 101 height 10
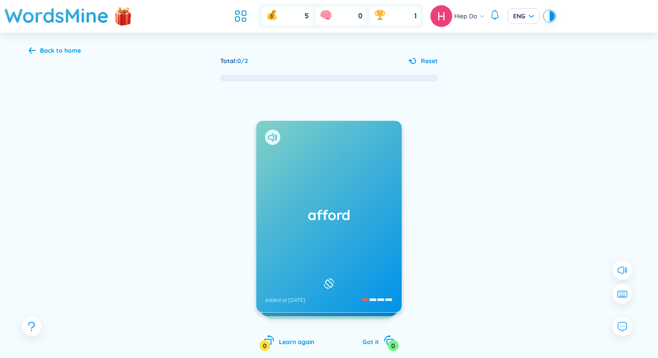
click at [305, 211] on h1 "afford" at bounding box center [329, 214] width 128 height 19
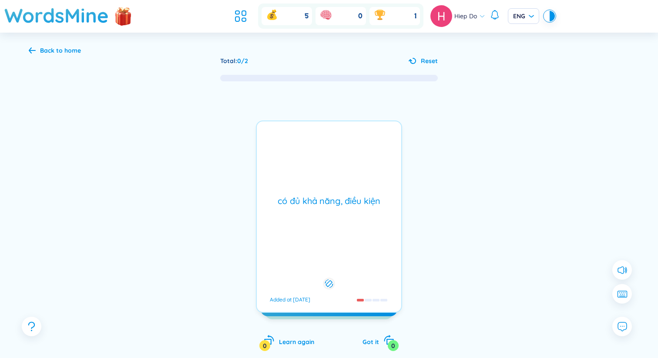
click at [305, 211] on div "có đủ khả năng, điều kiện Added at [DATE]" at bounding box center [329, 217] width 146 height 192
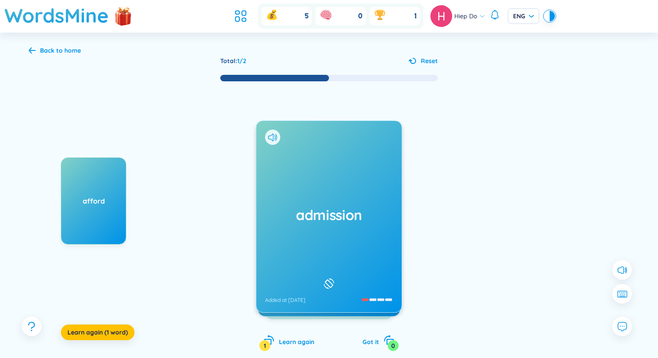
click at [288, 198] on div "admission Added at [DATE]" at bounding box center [328, 216] width 145 height 191
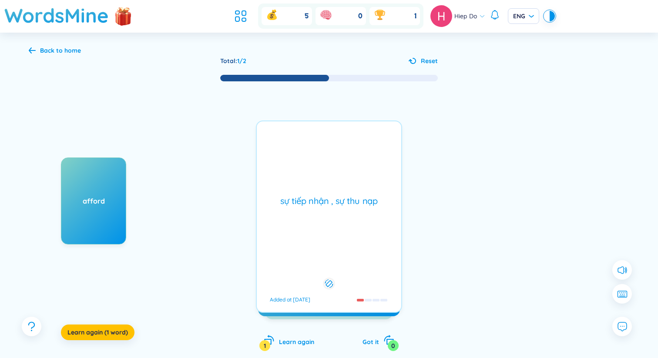
click at [296, 221] on div "sự tiếp nhận , sự thu nạp Added at [DATE]" at bounding box center [329, 217] width 146 height 192
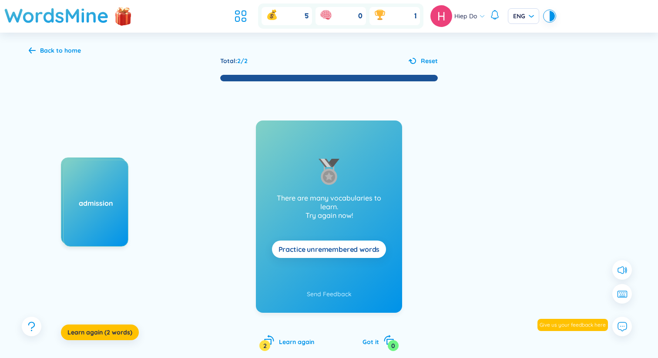
click at [325, 251] on span "Practice unremembered words" at bounding box center [329, 250] width 101 height 10
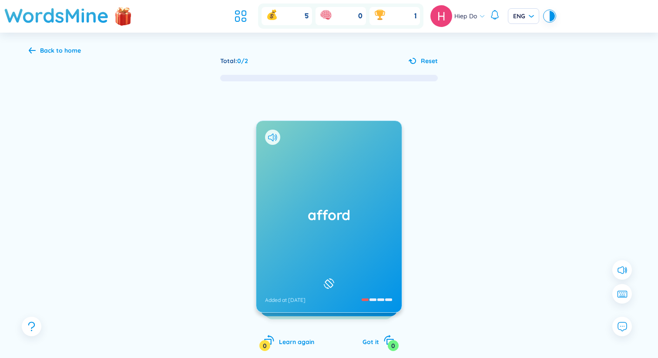
click at [342, 233] on div "afford Added at [DATE]" at bounding box center [328, 216] width 145 height 191
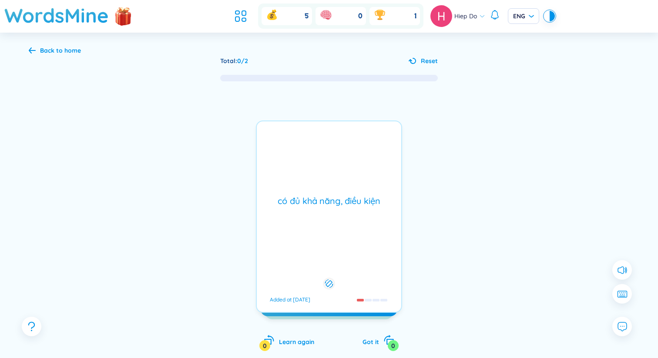
click at [342, 233] on div "có đủ khả năng, điều kiện Added at [DATE]" at bounding box center [329, 217] width 146 height 192
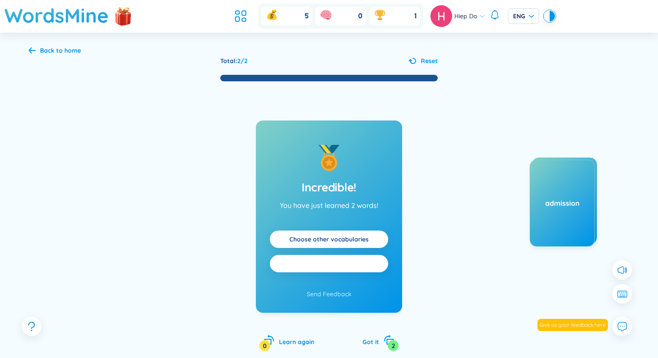
click at [341, 266] on span "Practice all" at bounding box center [329, 264] width 36 height 10
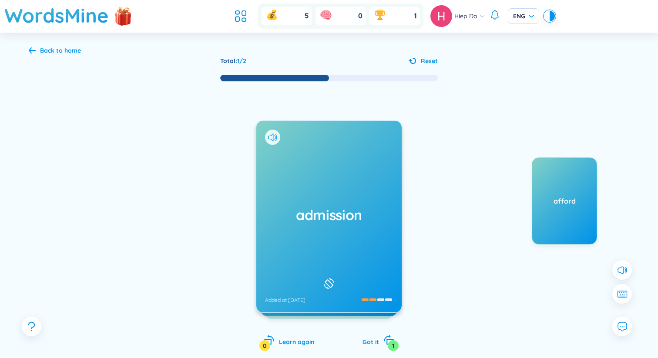
click at [358, 240] on div "admission Added at [DATE]" at bounding box center [328, 216] width 145 height 191
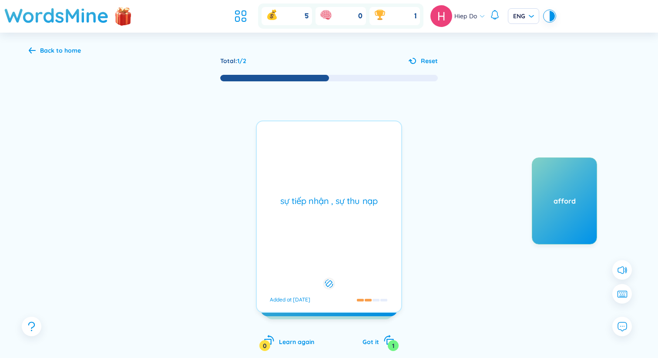
click at [358, 240] on div "sự tiếp nhận , sự thu nạp Added at [DATE]" at bounding box center [329, 217] width 146 height 192
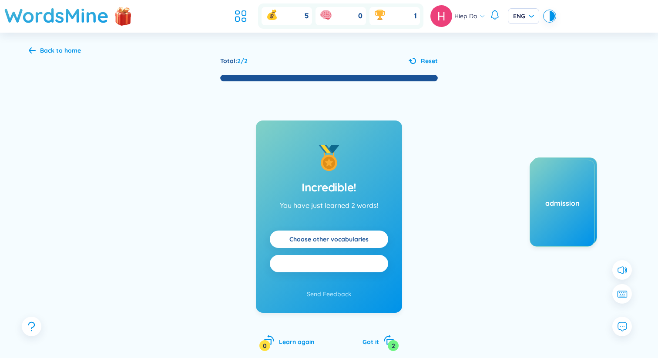
click at [368, 265] on button "Practice all" at bounding box center [329, 263] width 118 height 17
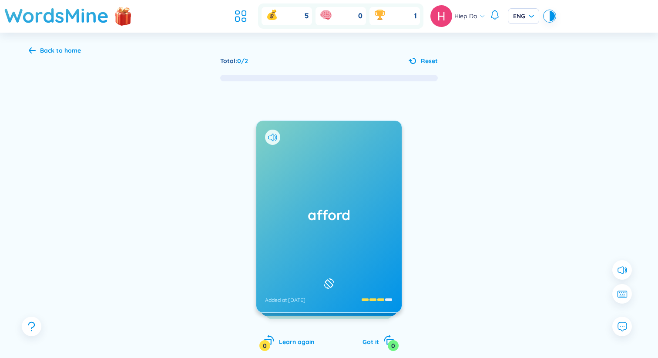
click at [342, 236] on div "afford Added at [DATE]" at bounding box center [328, 216] width 145 height 191
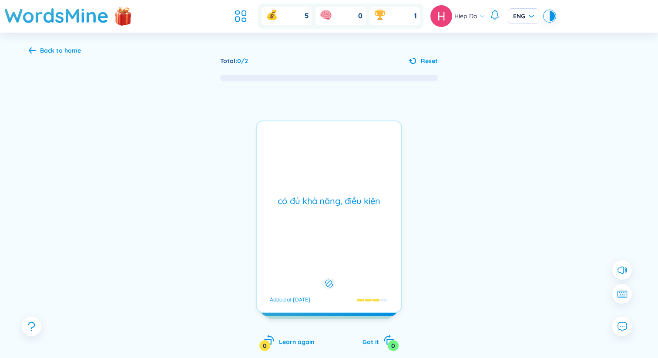
click at [342, 236] on div "có đủ khả năng, điều kiện Added at [DATE]" at bounding box center [329, 217] width 146 height 192
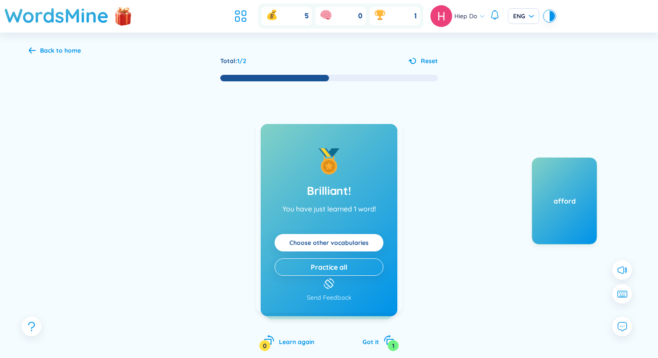
click at [357, 222] on h1 "admission" at bounding box center [329, 214] width 128 height 19
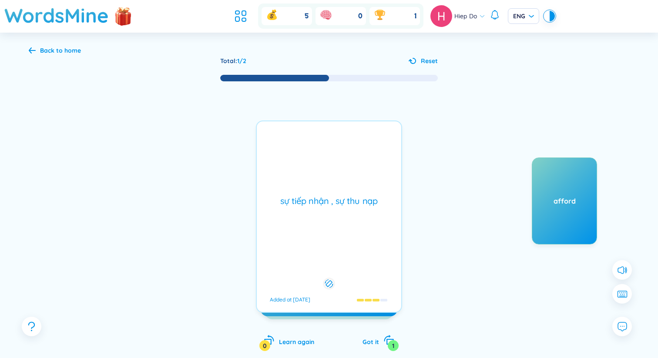
click at [357, 222] on div "sự tiếp nhận , sự thu nạp Added at [DATE]" at bounding box center [329, 217] width 146 height 192
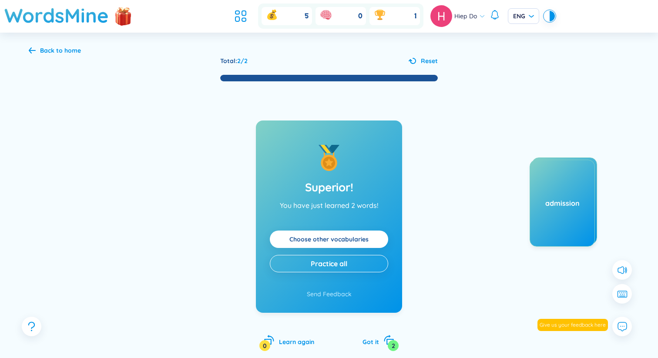
drag, startPoint x: 316, startPoint y: 211, endPoint x: 374, endPoint y: 5, distance: 213.9
